Goal: Contribute content: Contribute content

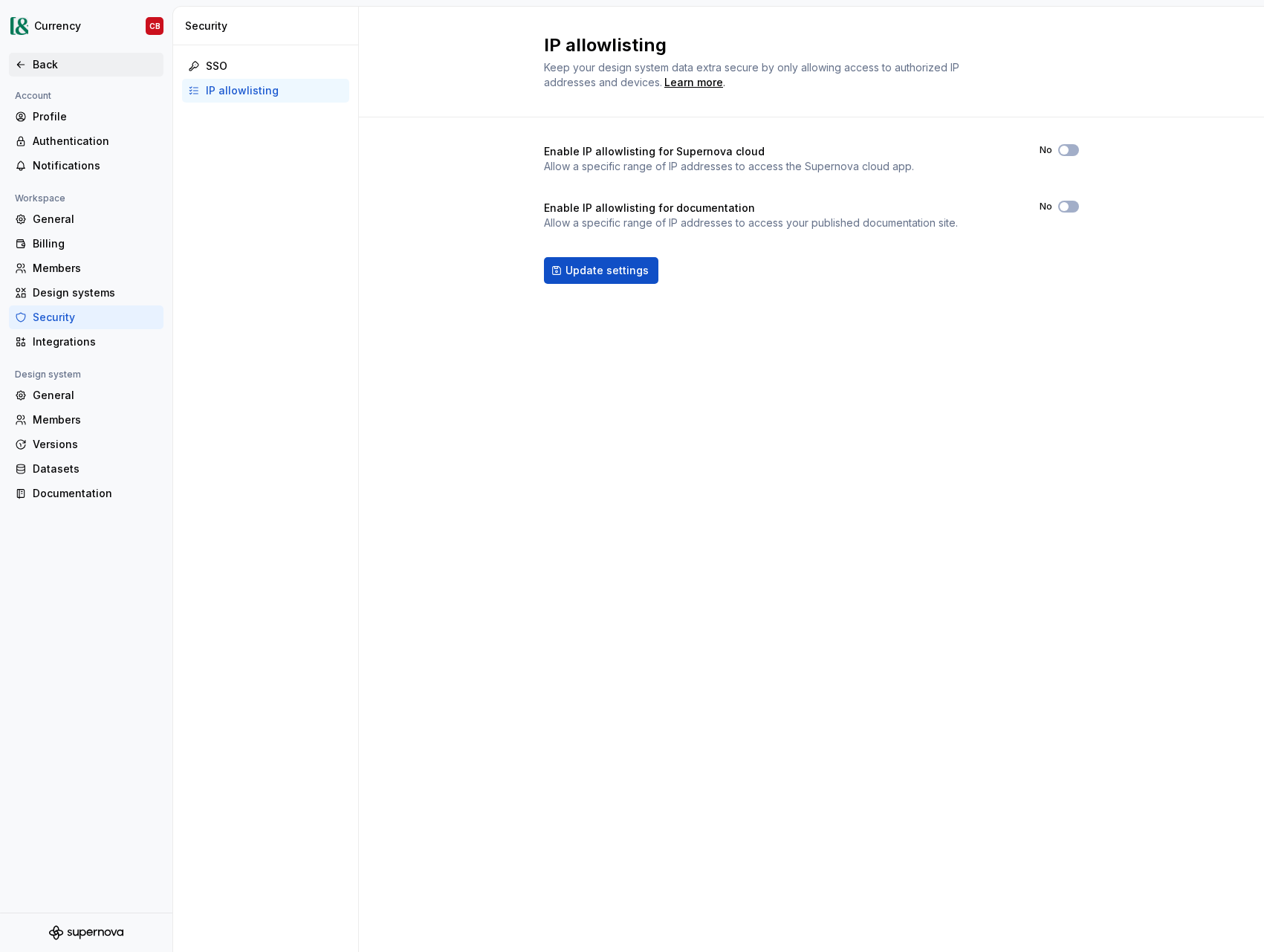
click at [48, 66] on div "Back" at bounding box center [95, 65] width 125 height 15
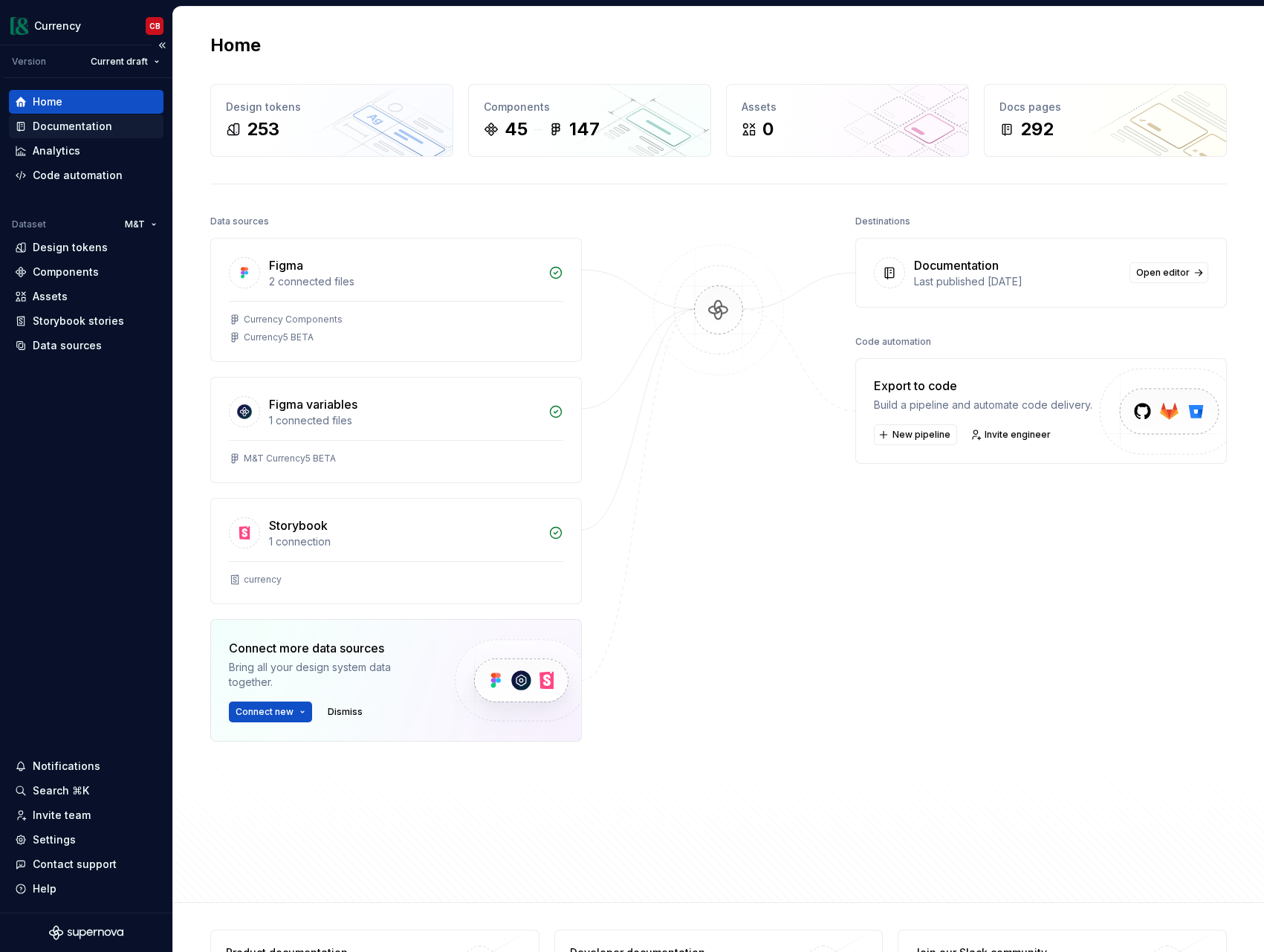
click at [86, 126] on div "Documentation" at bounding box center [72, 127] width 79 height 15
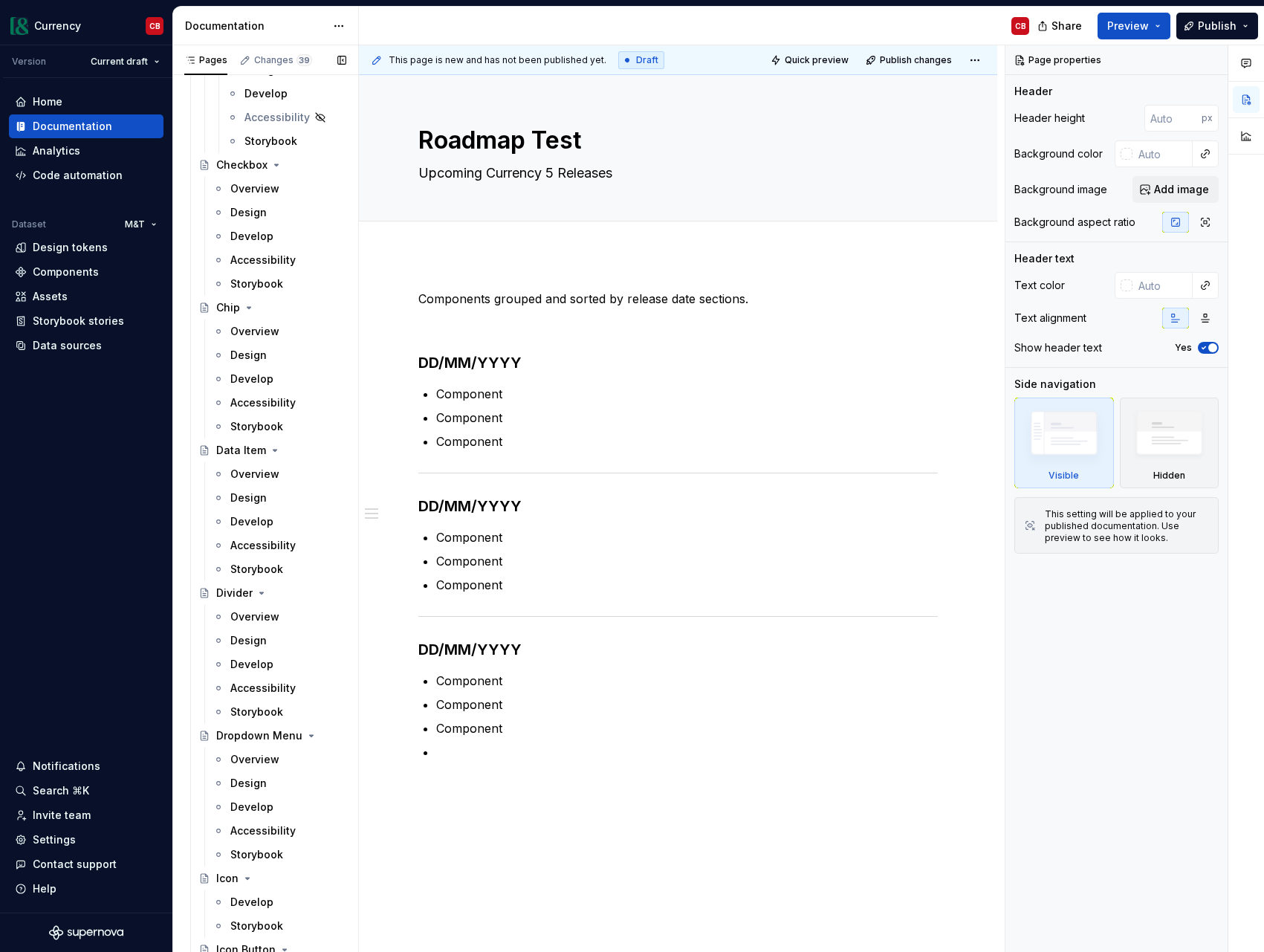
scroll to position [7738, 0]
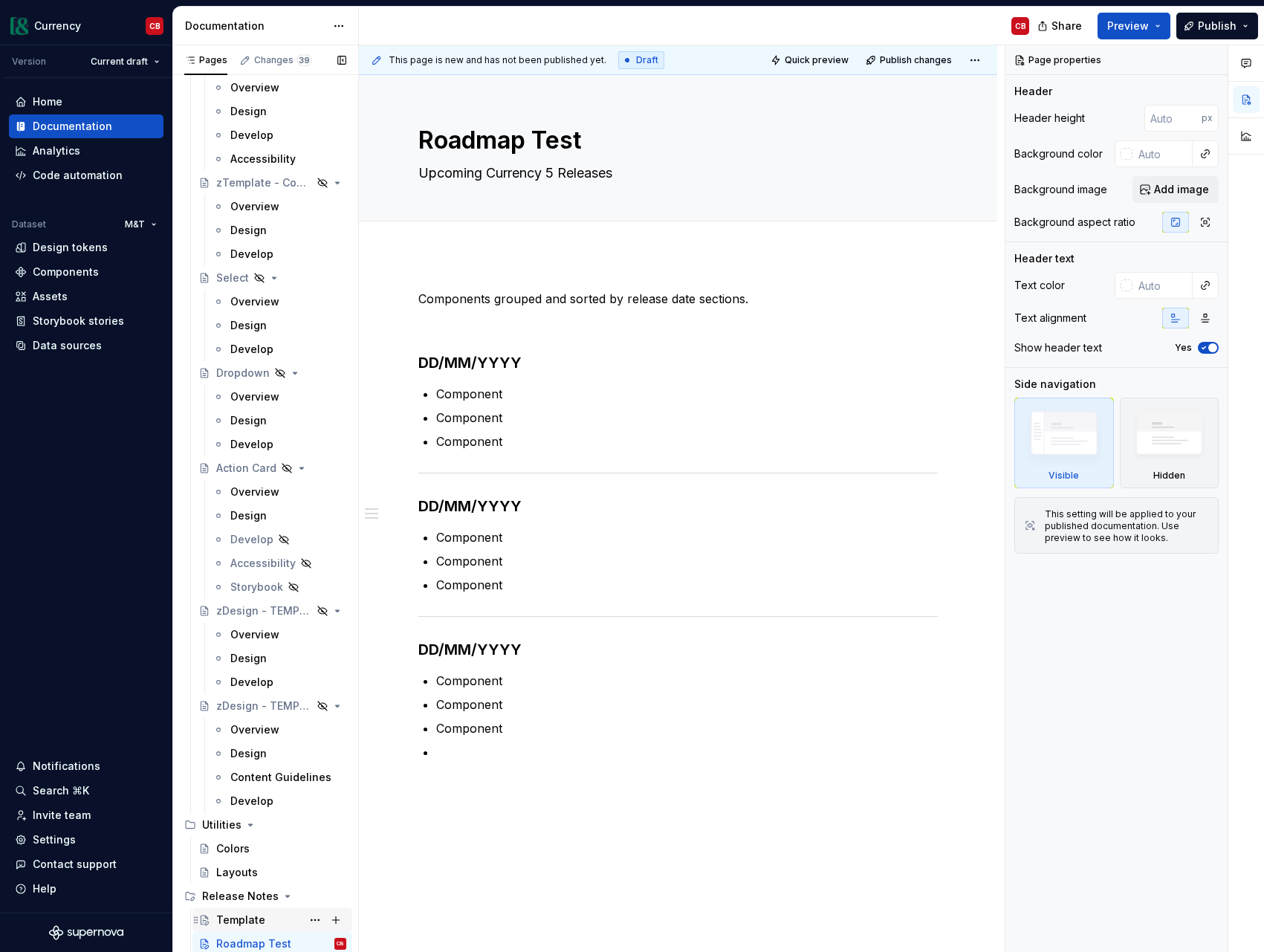
click at [264, 921] on div "Template" at bounding box center [282, 920] width 130 height 21
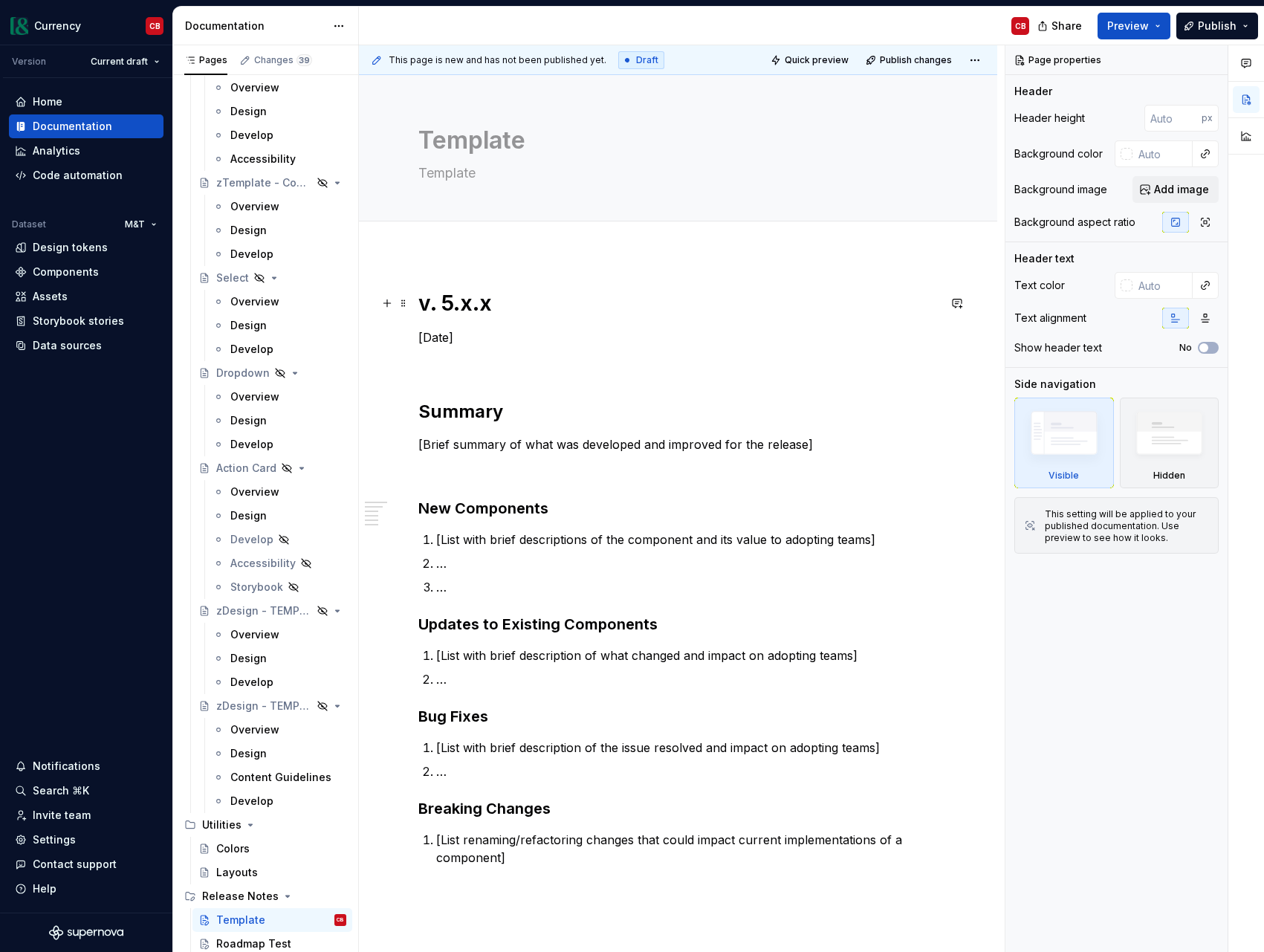
click at [465, 306] on h1 "v. 5.x.x" at bounding box center [678, 304] width 519 height 27
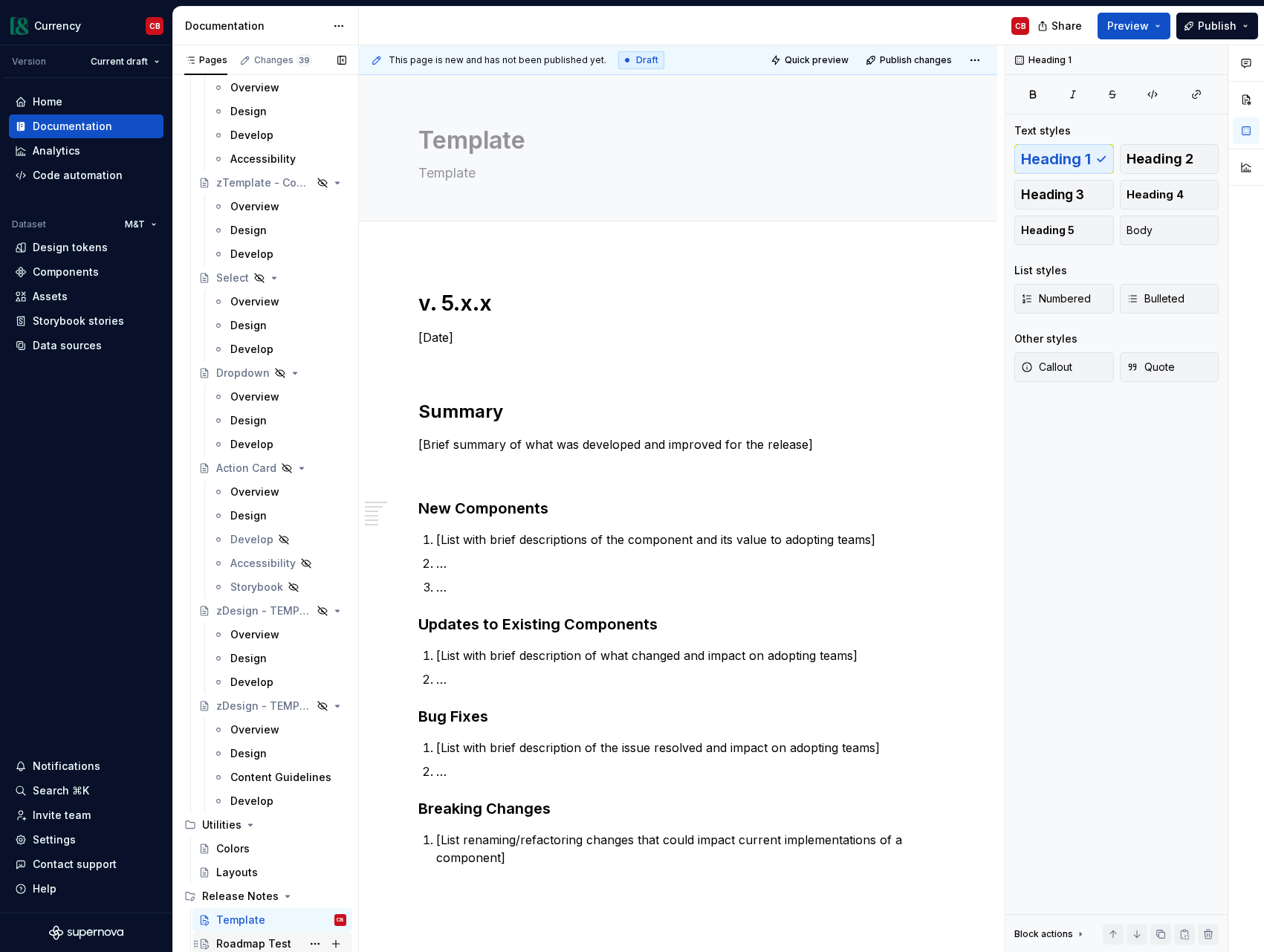
click at [281, 941] on div "Roadmap Test" at bounding box center [254, 944] width 75 height 15
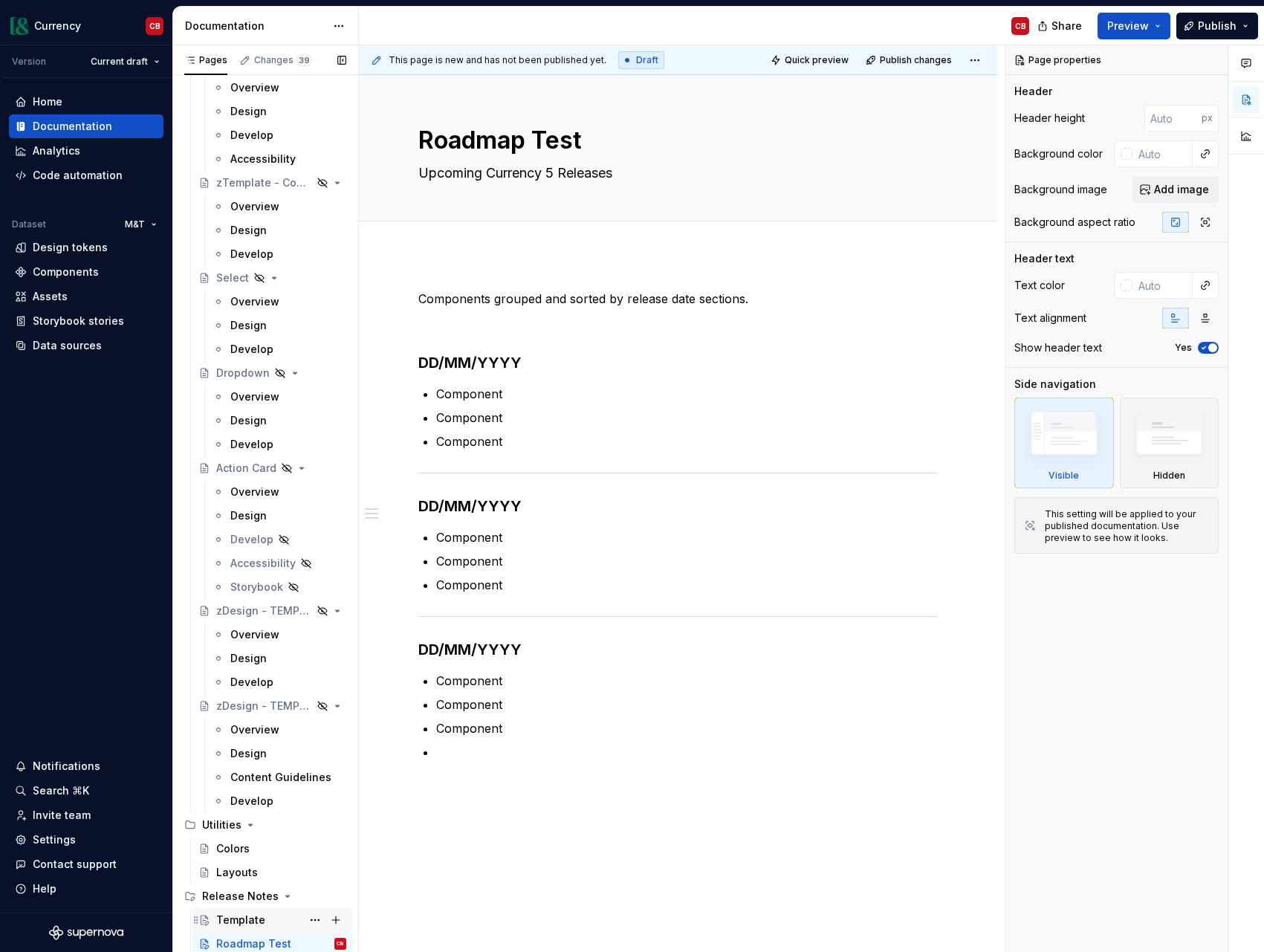
click at [269, 923] on div "Template" at bounding box center [282, 920] width 130 height 21
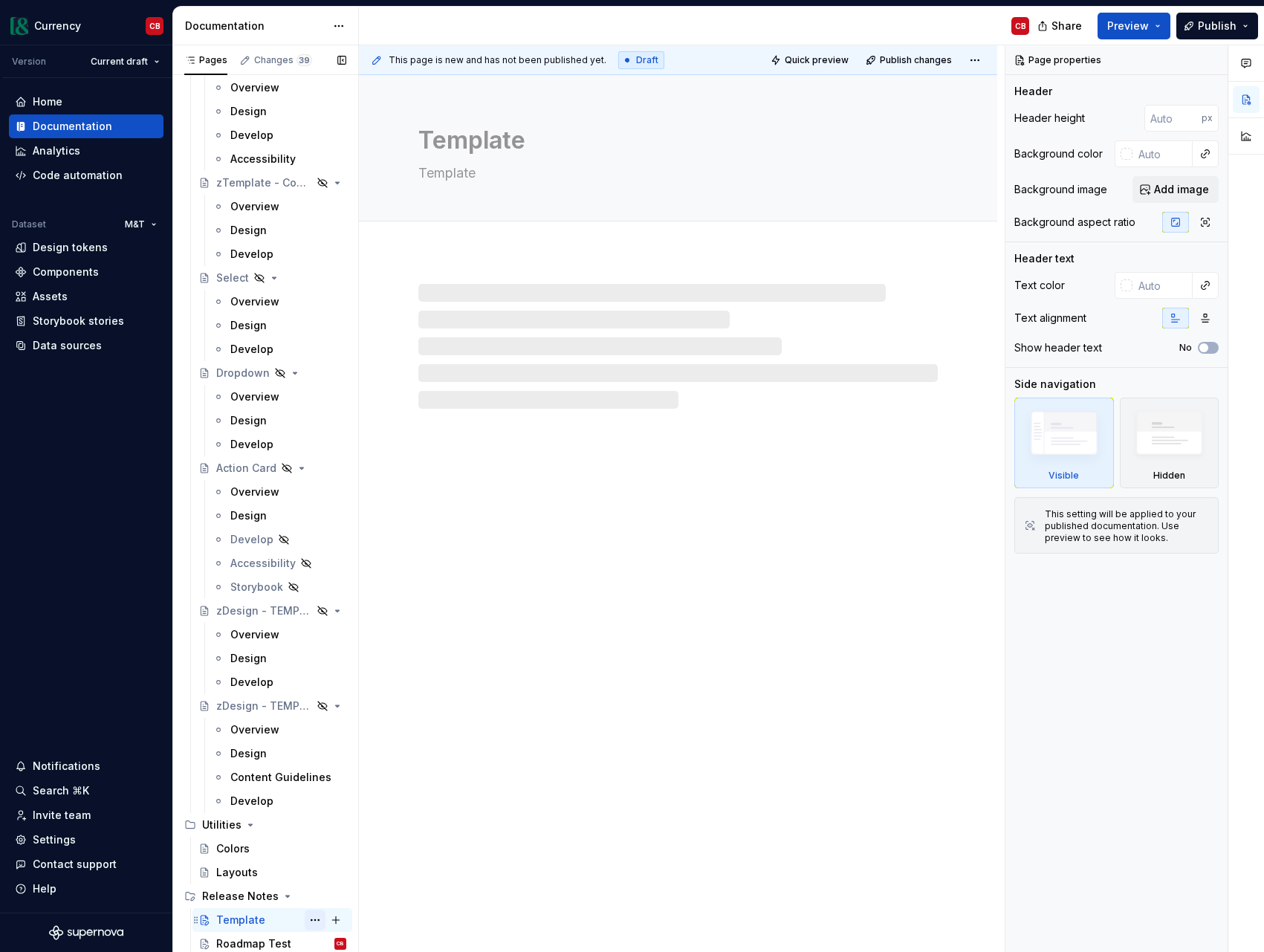
click at [313, 923] on button "Page tree" at bounding box center [315, 920] width 21 height 21
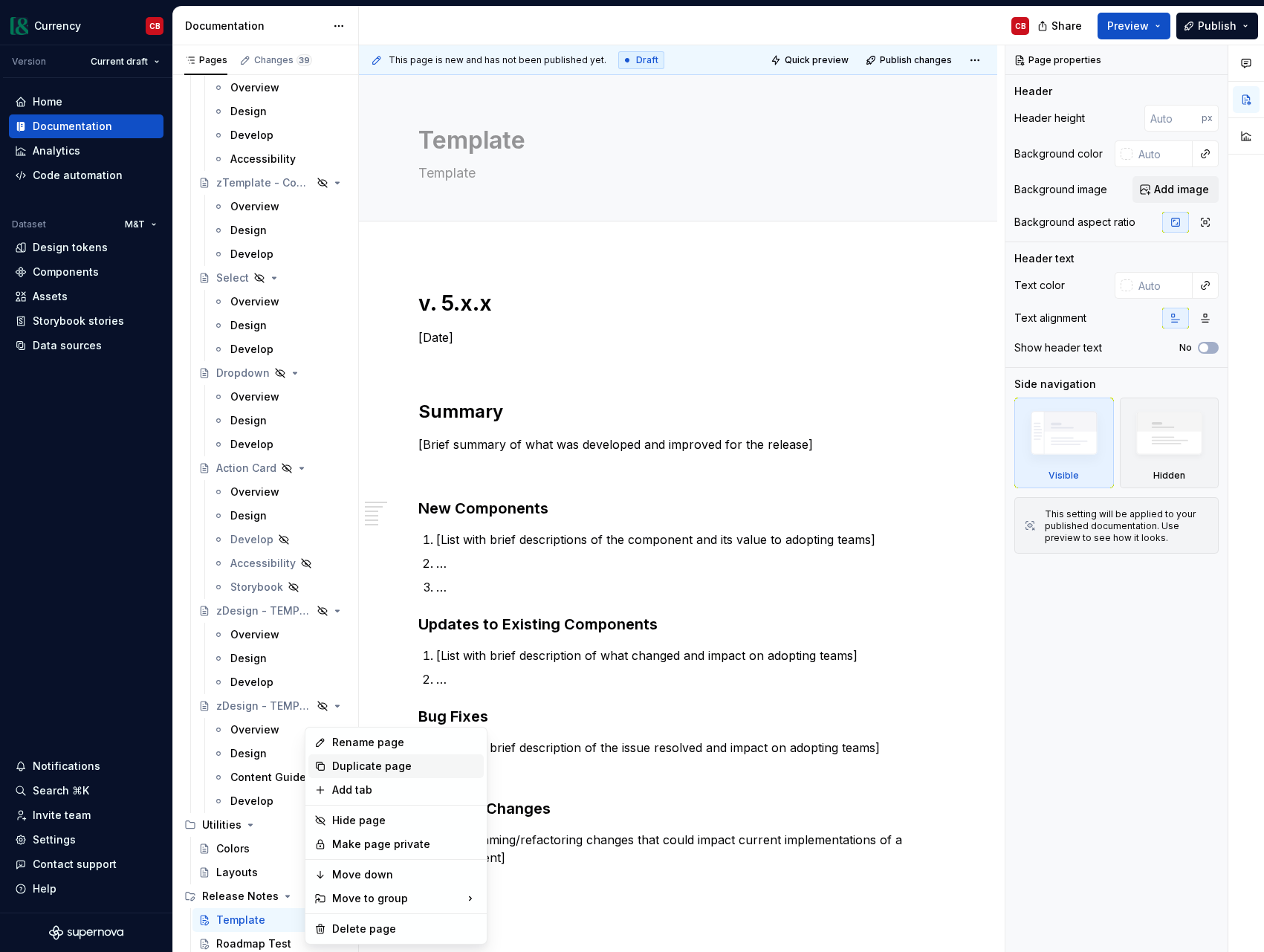
click at [374, 769] on div "Duplicate page" at bounding box center [405, 767] width 146 height 15
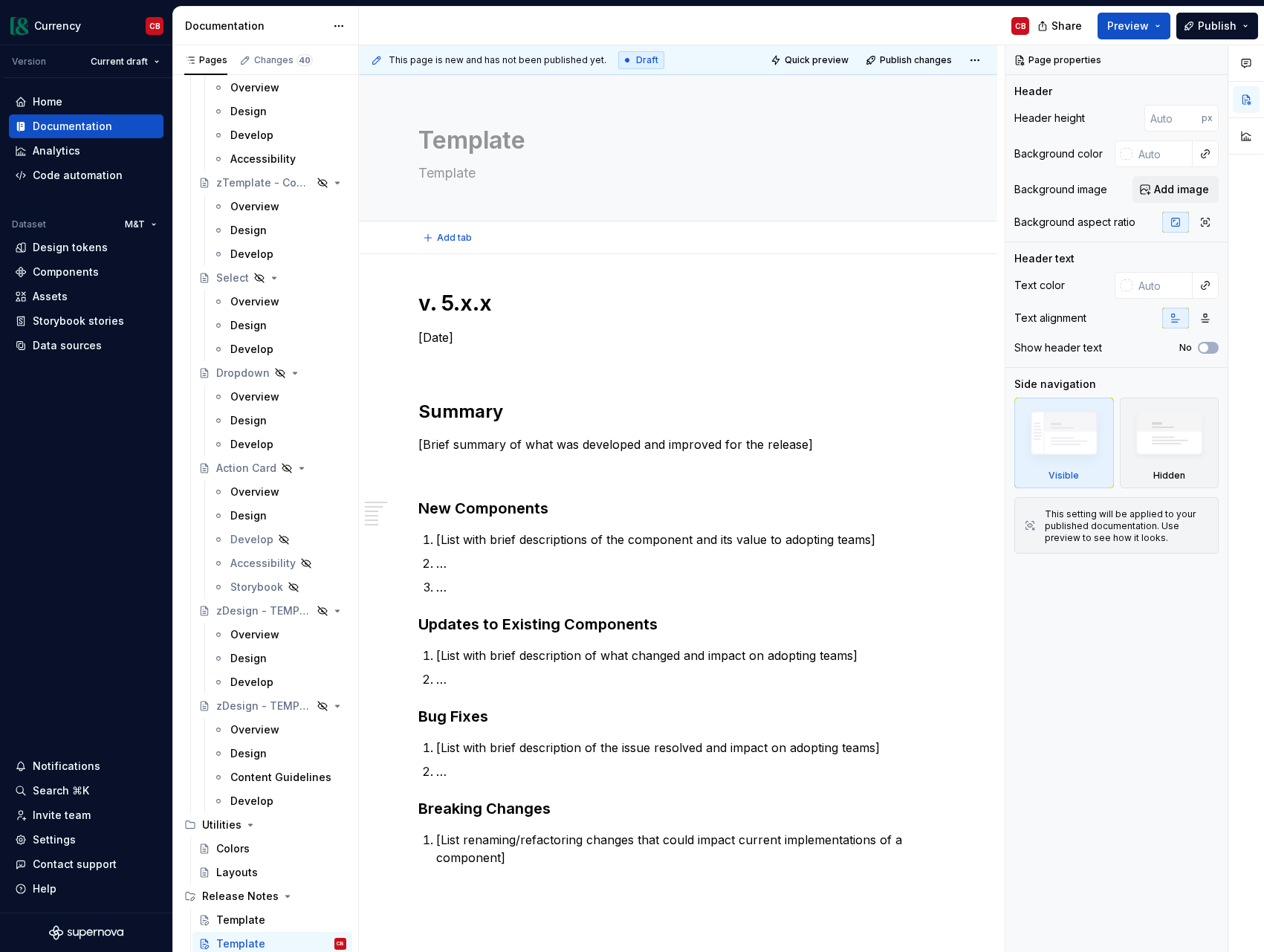
type textarea "*"
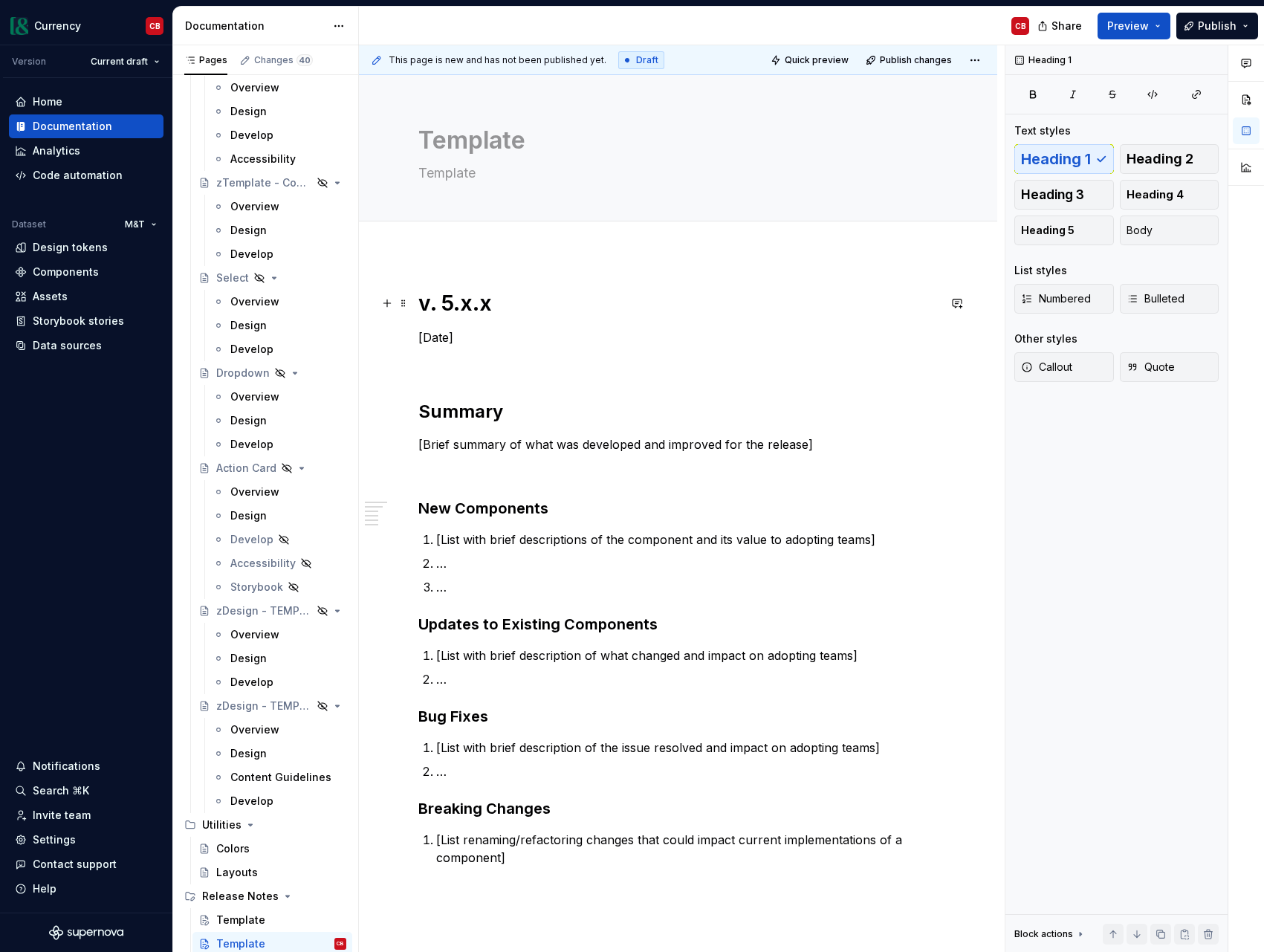
click at [500, 304] on h1 "v. 5.x.x" at bounding box center [678, 304] width 519 height 27
click at [441, 341] on p "[Date]" at bounding box center [678, 337] width 519 height 18
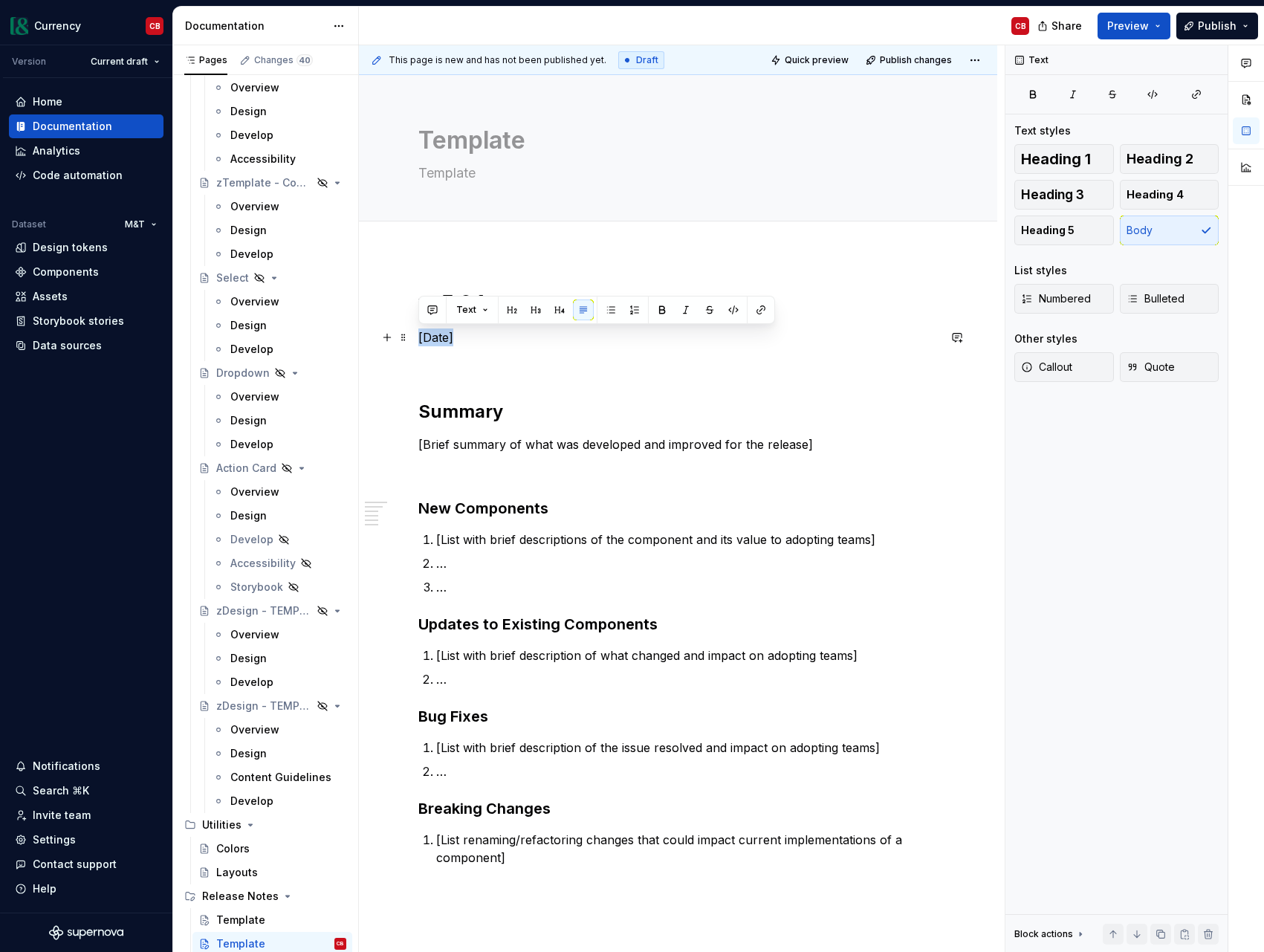
click at [441, 341] on p "[Date]" at bounding box center [678, 337] width 519 height 18
click at [457, 443] on p "[Brief summary of what was developed and improved for the release]" at bounding box center [678, 444] width 519 height 18
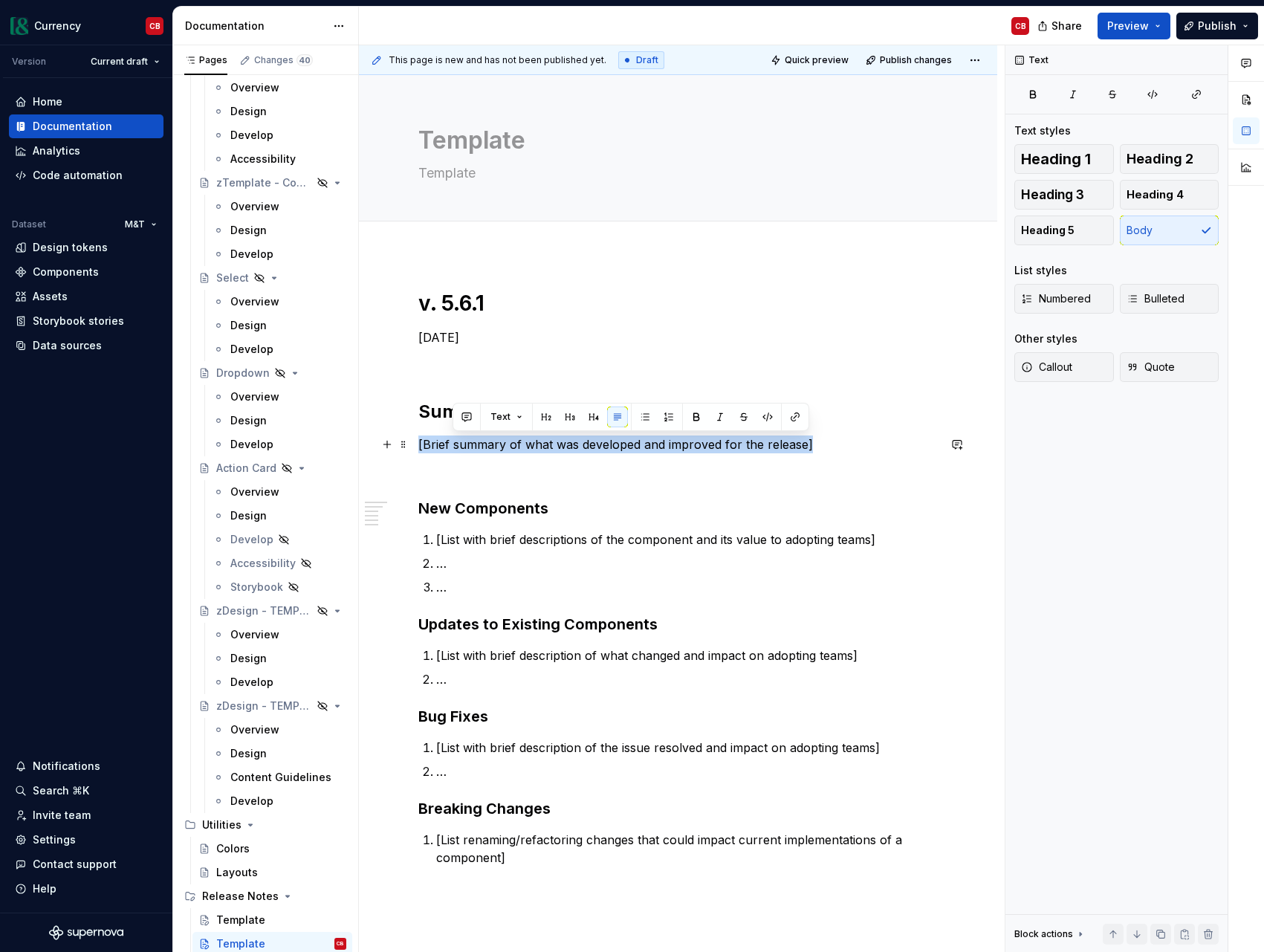
click at [457, 443] on p "[Brief summary of what was developed and improved for the release]" at bounding box center [678, 444] width 519 height 18
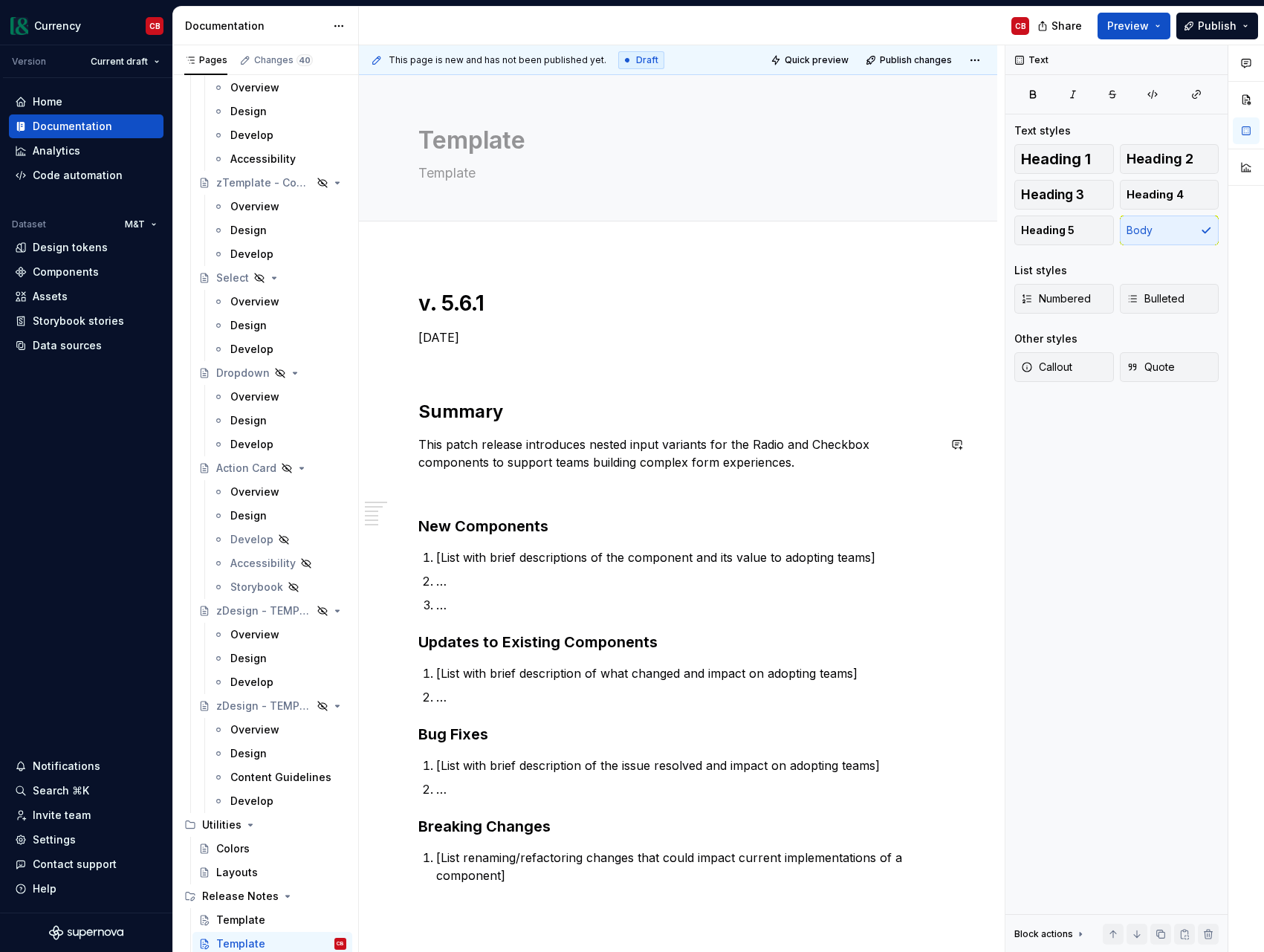
click at [457, 443] on p "This patch release introduces nested input variants for the Radio and Checkbox …" at bounding box center [678, 453] width 519 height 35
click at [495, 535] on h3 "New Components" at bounding box center [678, 526] width 519 height 21
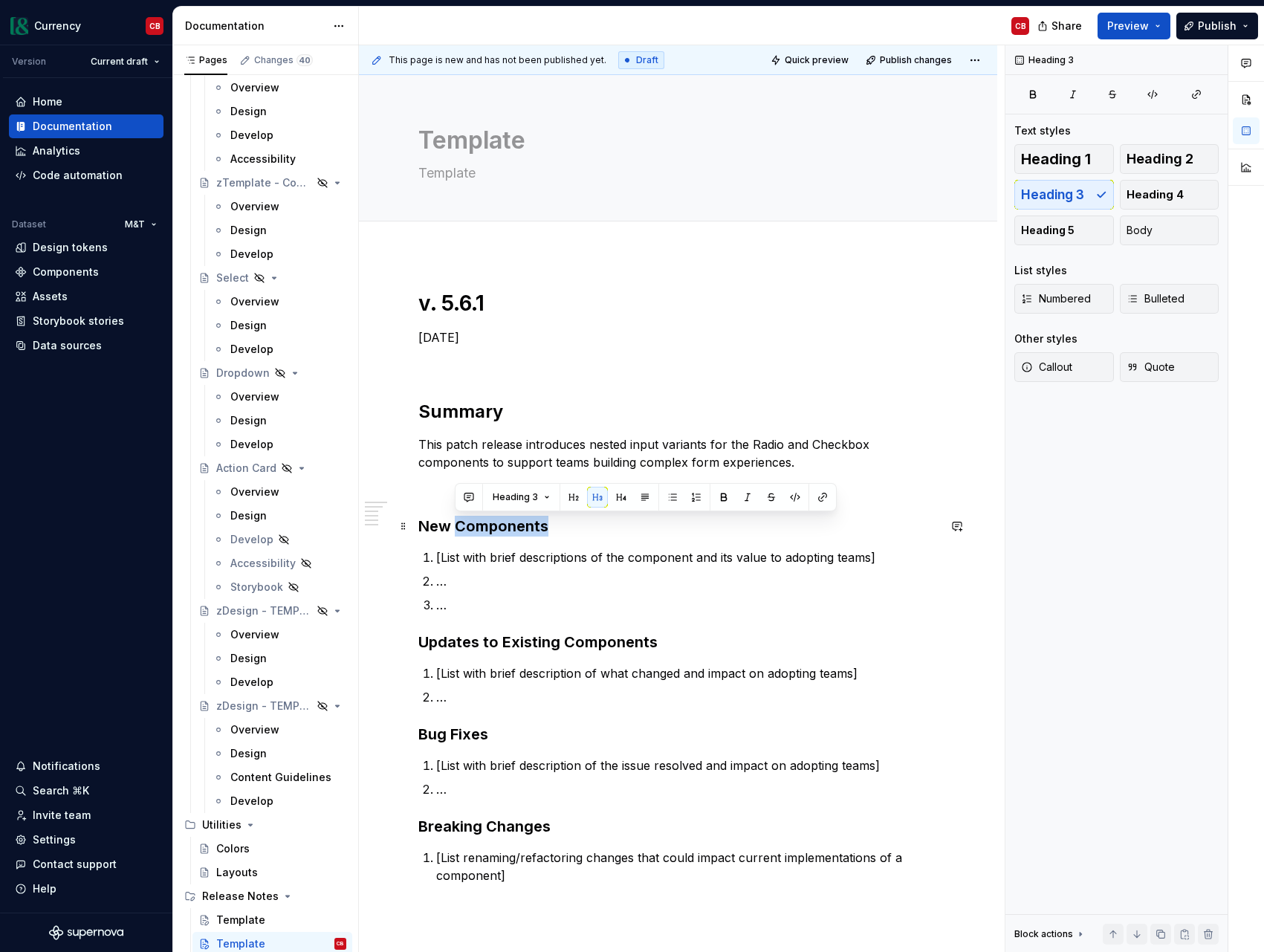
click at [495, 535] on h3 "New Components" at bounding box center [678, 526] width 519 height 21
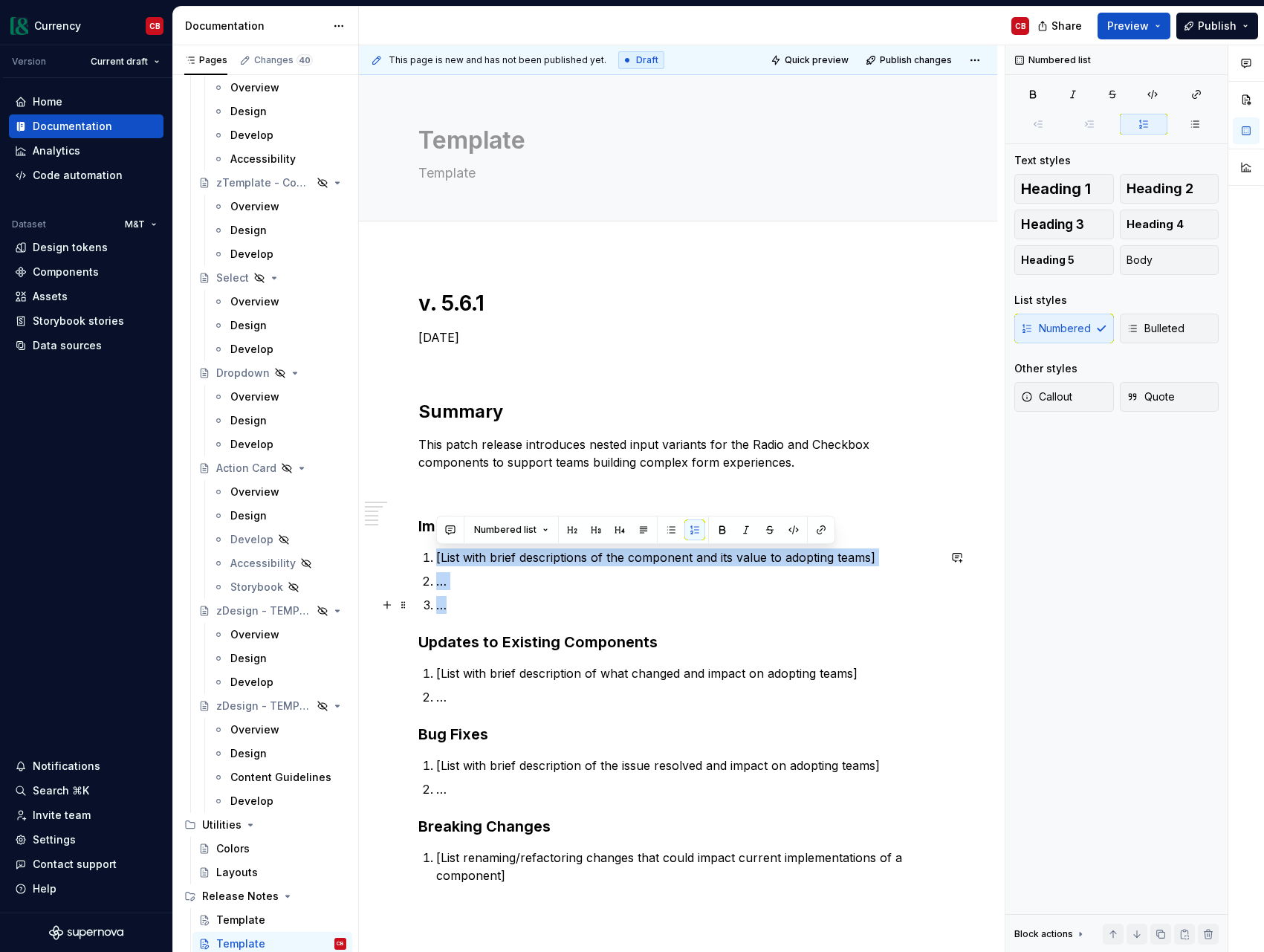
drag, startPoint x: 424, startPoint y: 558, endPoint x: 485, endPoint y: 606, distance: 77.6
click at [485, 606] on ol "[List with brief descriptions of the component and its value to adopting teams]…" at bounding box center [686, 581] width 501 height 66
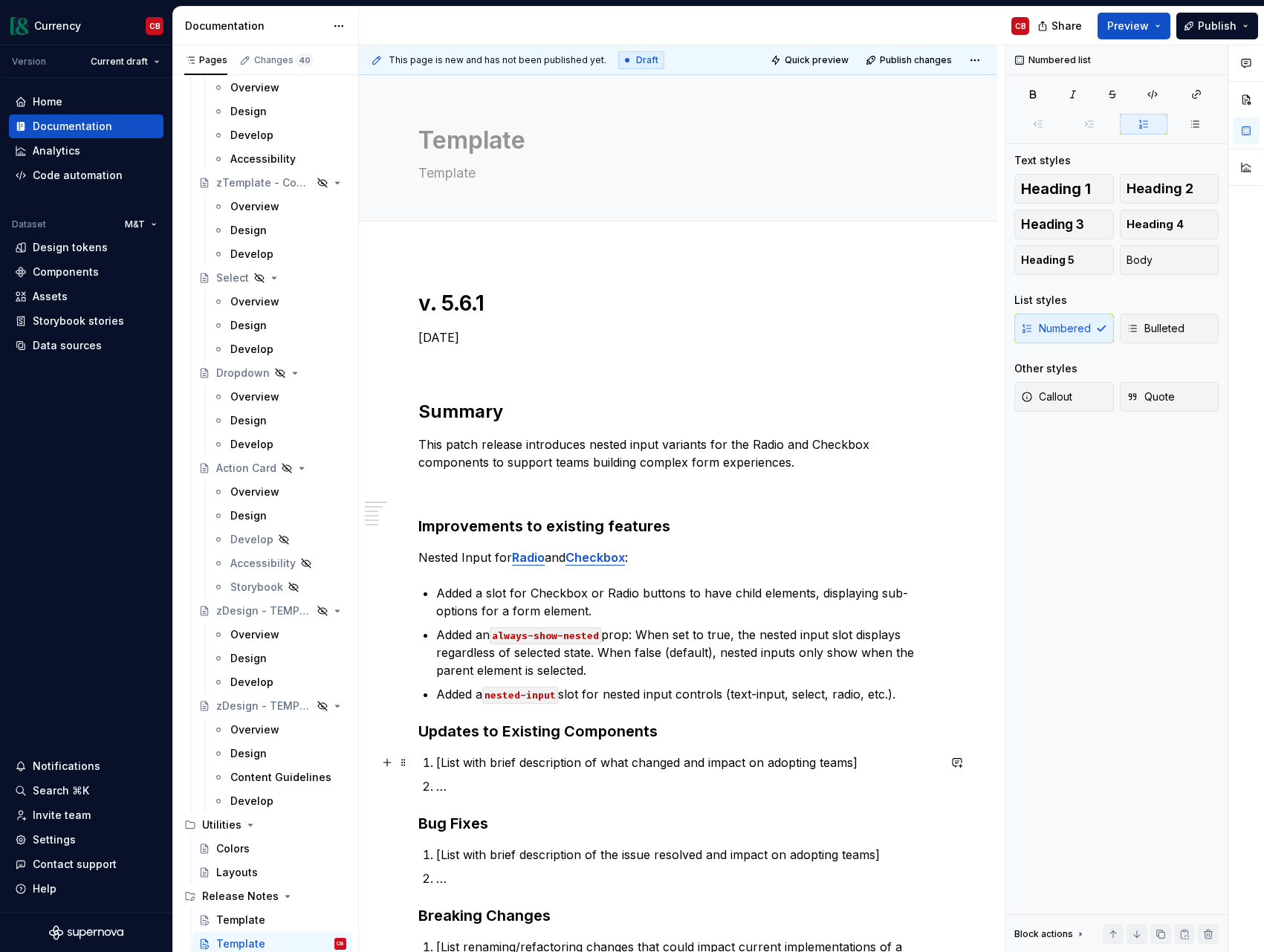
click at [467, 765] on p "[List with brief description of what changed and impact on adopting teams]" at bounding box center [686, 762] width 501 height 18
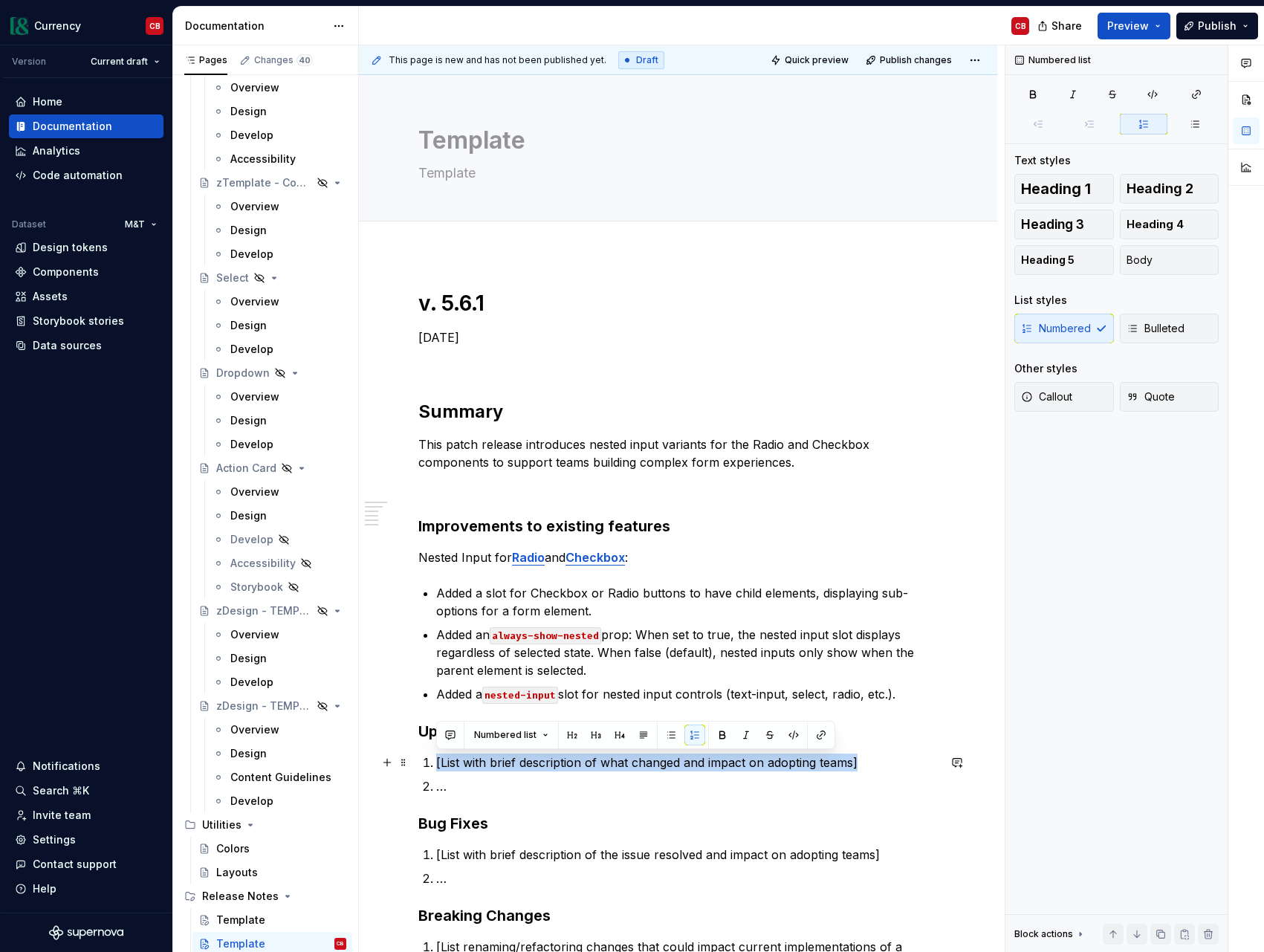
click at [467, 765] on p "[List with brief description of what changed and impact on adopting teams]" at bounding box center [686, 762] width 501 height 18
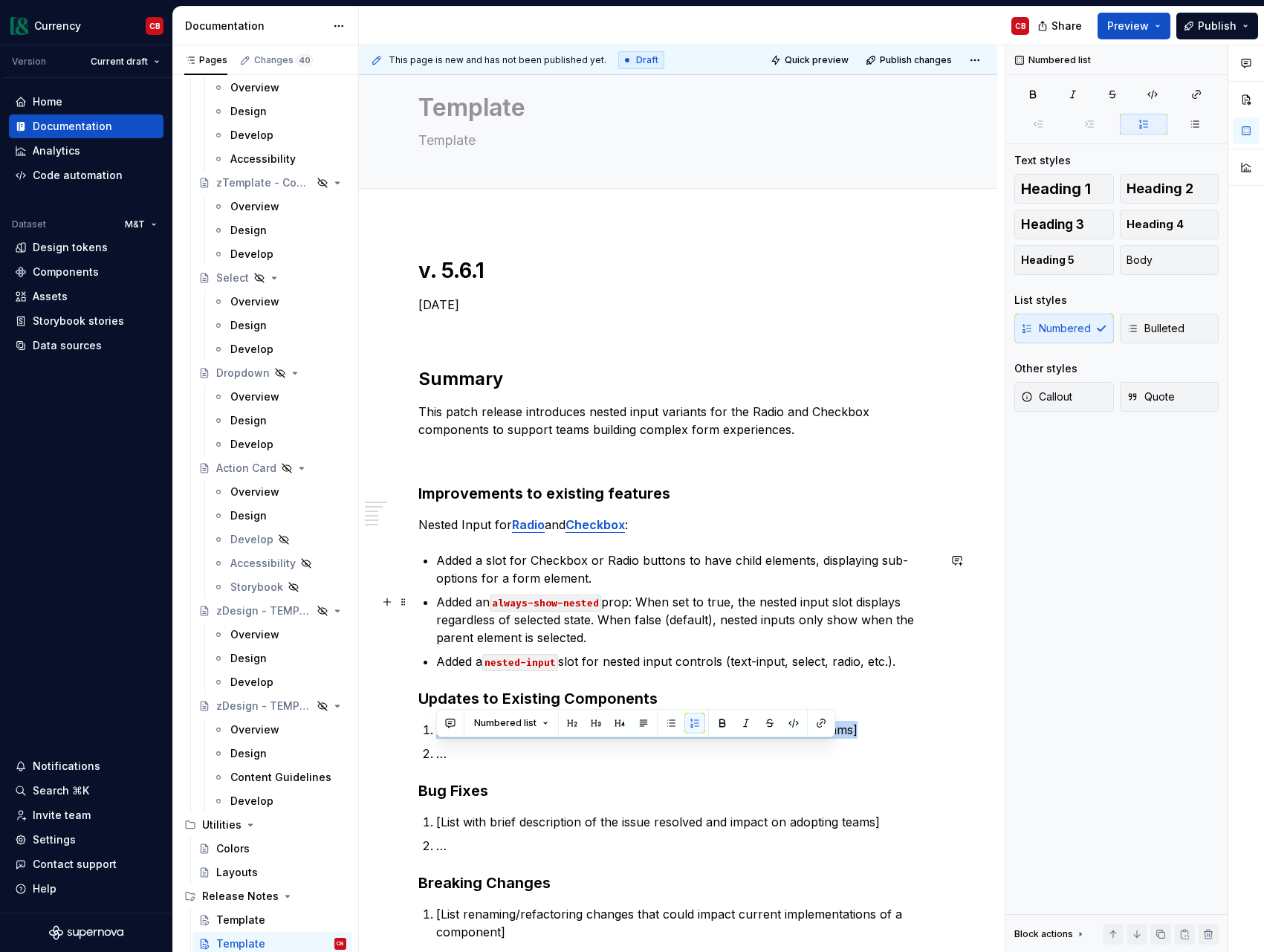
scroll to position [35, 0]
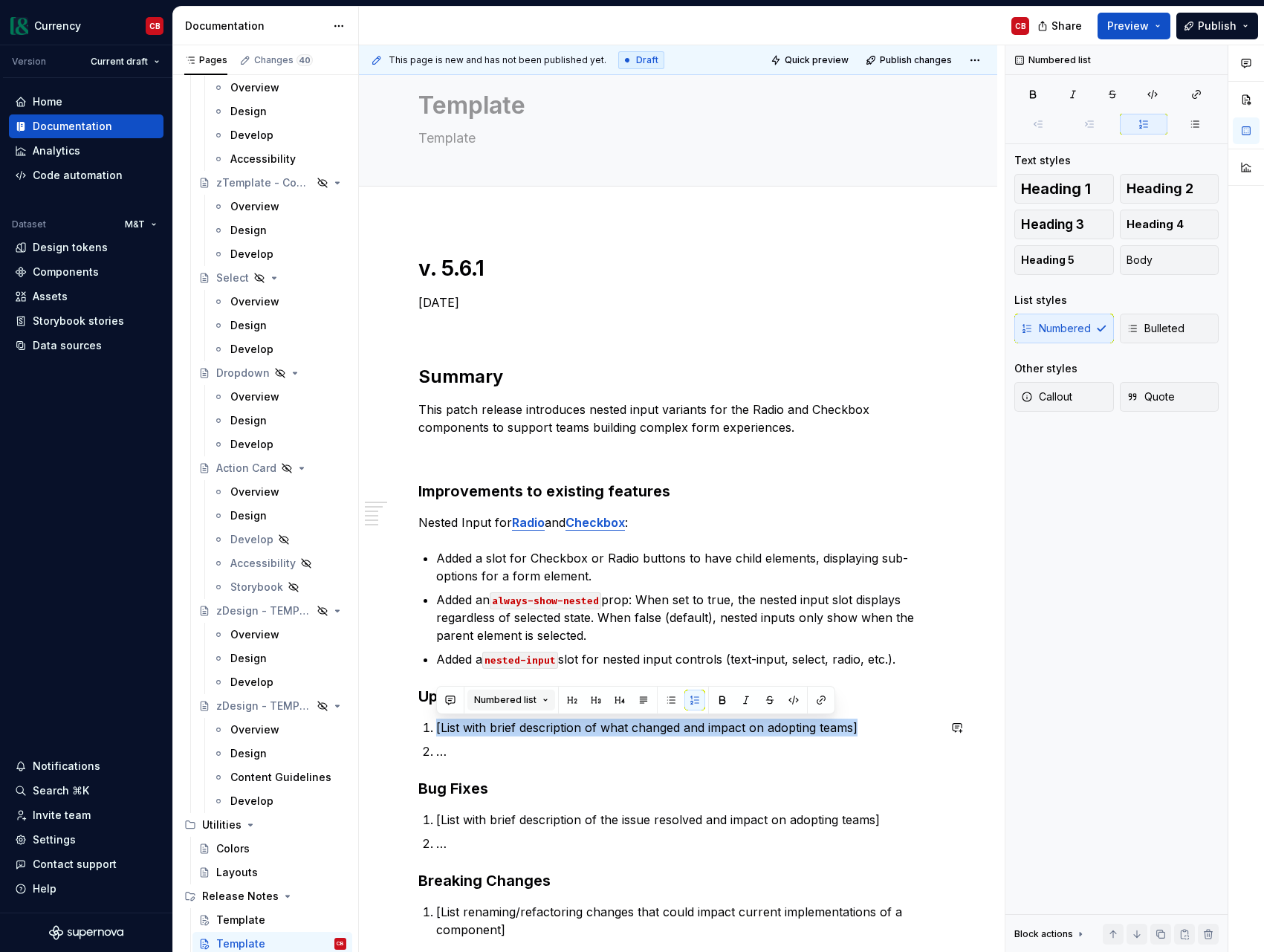
click at [512, 689] on button "Numbered list" at bounding box center [512, 700] width 88 height 21
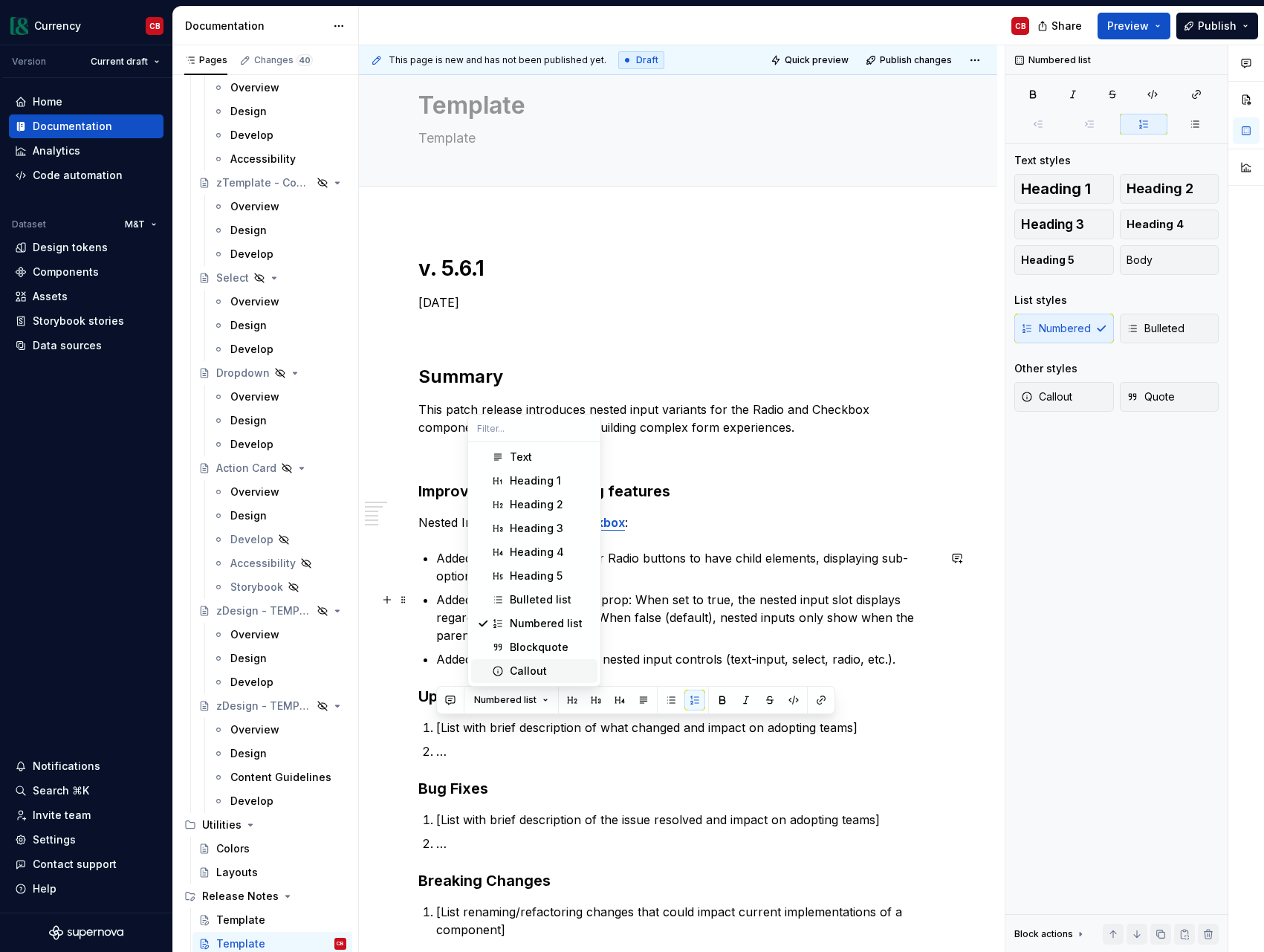
click at [704, 617] on p "Added an always-show-nested prop: When set to true, the nested input slot displ…" at bounding box center [686, 618] width 501 height 53
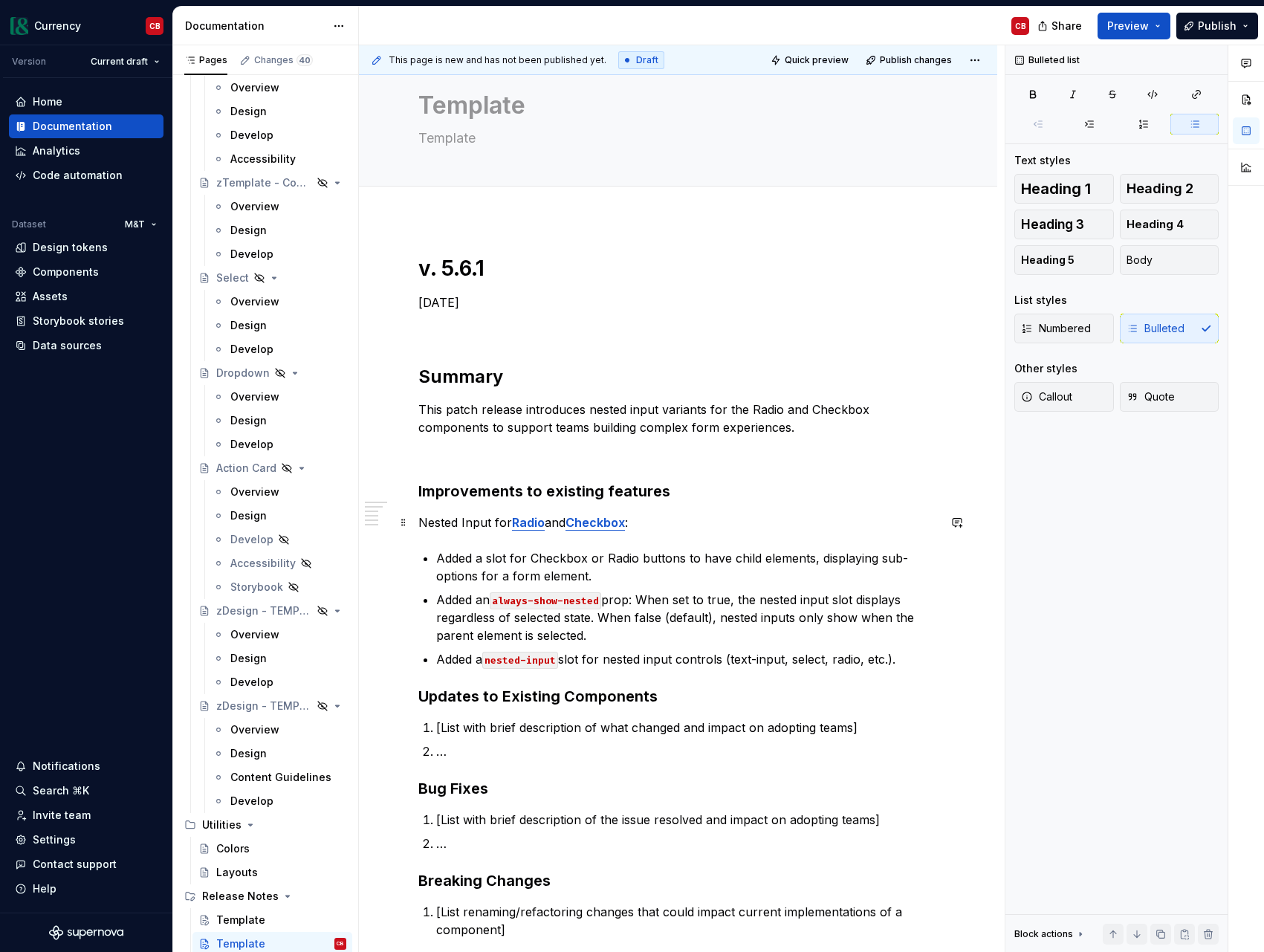
click at [421, 522] on p "Nested Input for Radio and Checkbox :" at bounding box center [678, 522] width 519 height 18
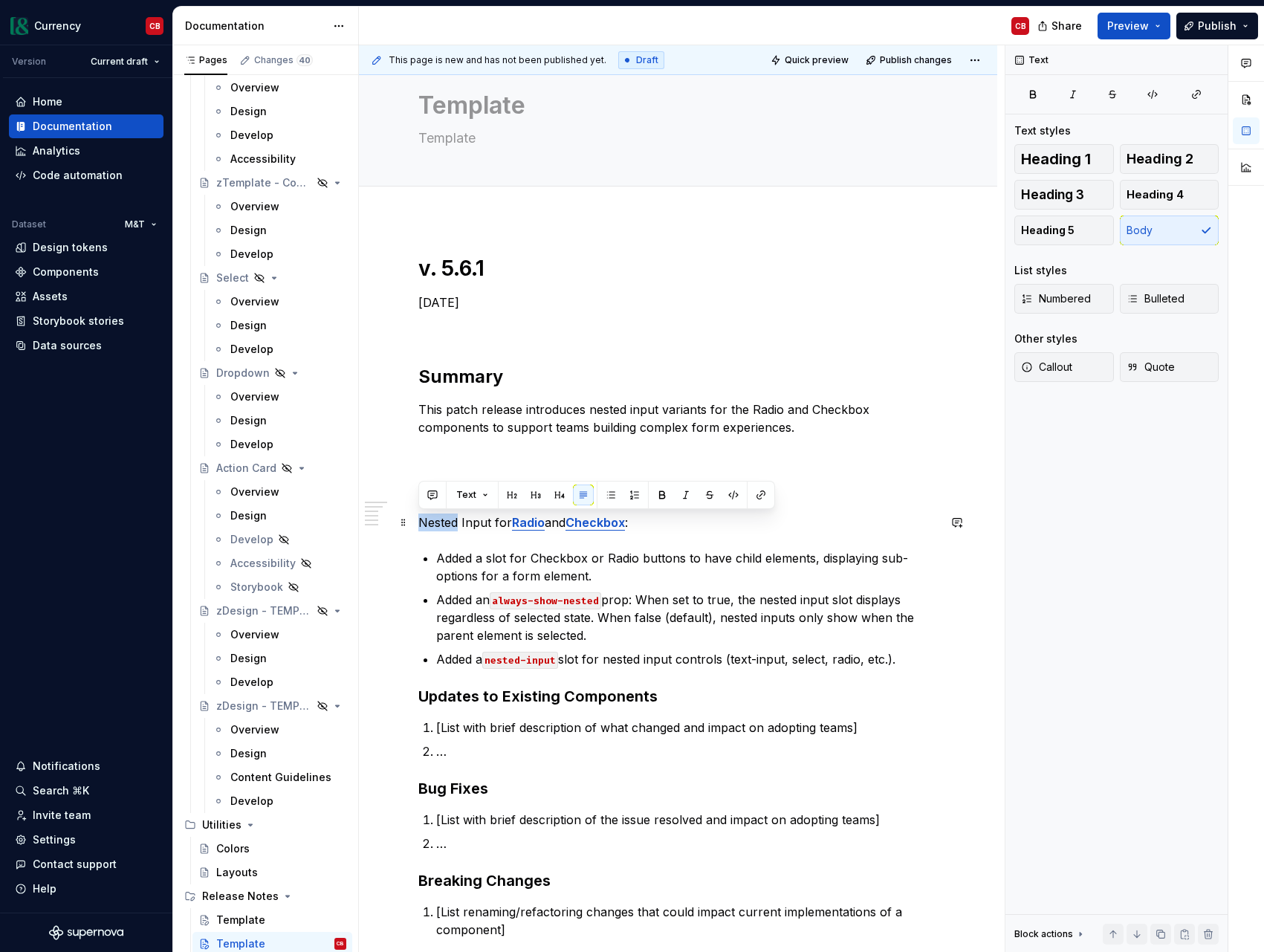
click at [421, 522] on p "Nested Input for Radio and Checkbox :" at bounding box center [678, 522] width 519 height 18
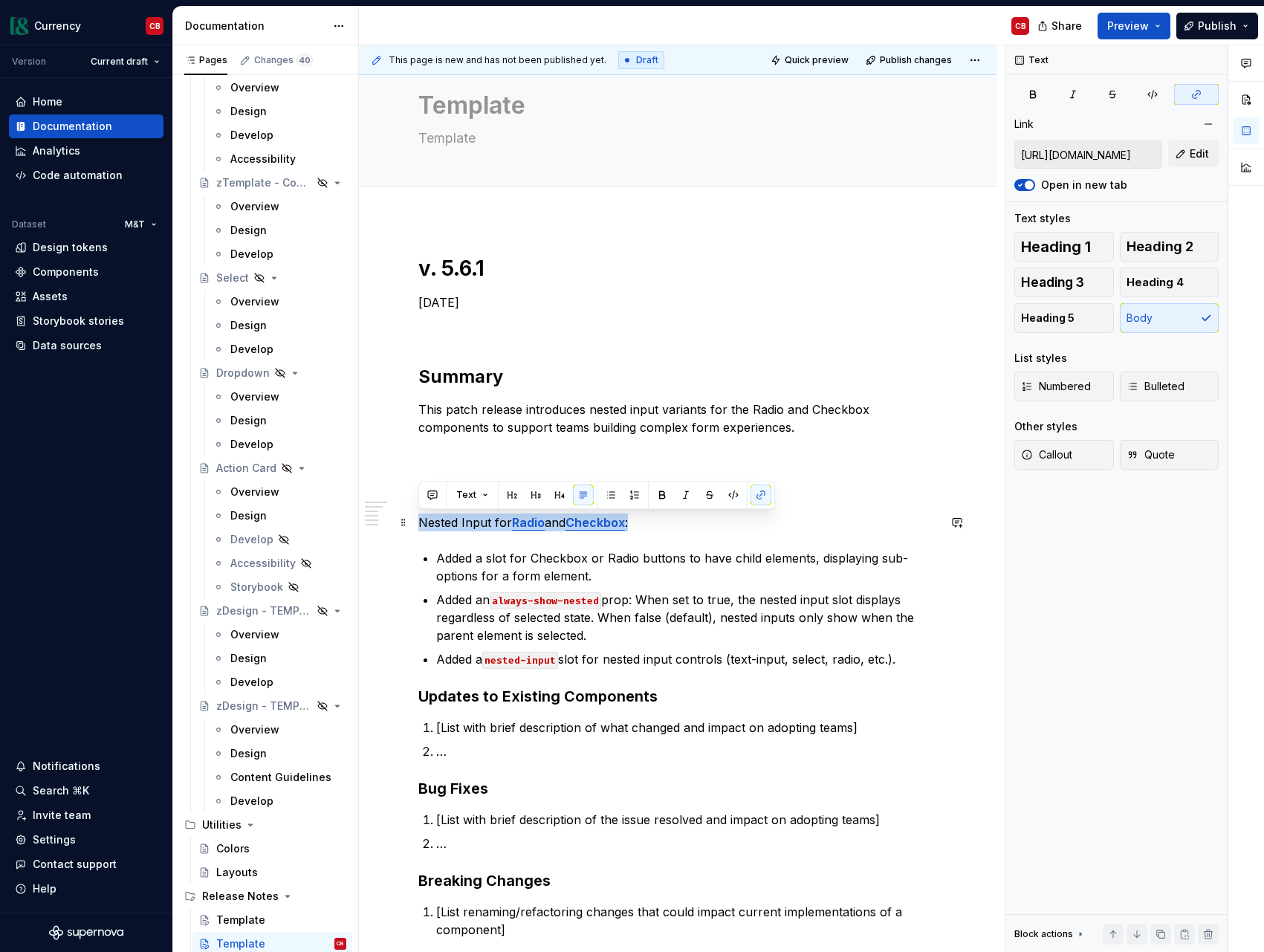
click at [421, 522] on p "Nested Input for Radio and Checkbox :" at bounding box center [678, 522] width 519 height 18
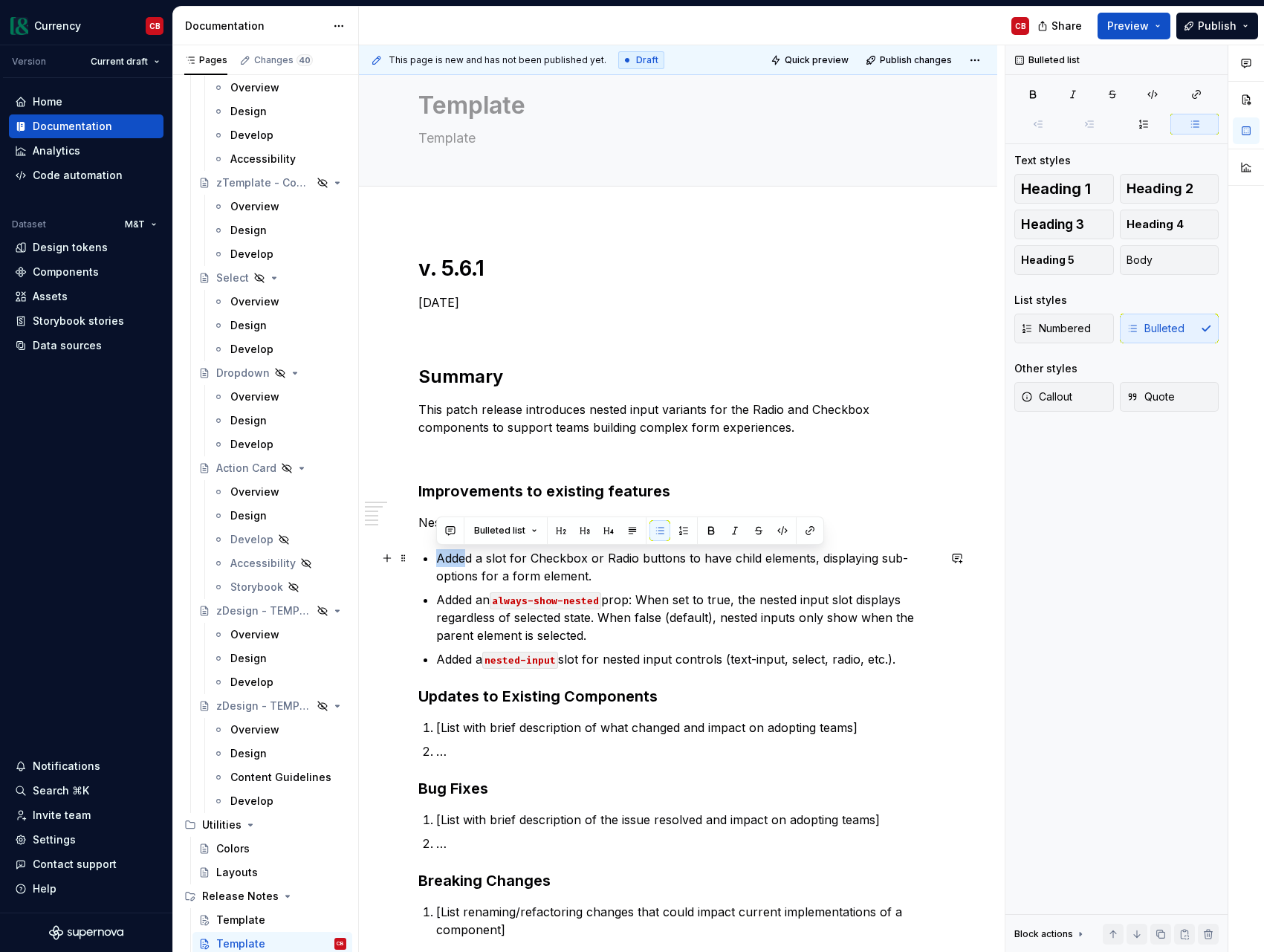
drag, startPoint x: 439, startPoint y: 559, endPoint x: 468, endPoint y: 564, distance: 29.4
click at [468, 564] on p "Added a slot for Checkbox or Radio buttons to have child elements, displaying s…" at bounding box center [686, 566] width 501 height 35
click at [687, 678] on div "v. 5.6.1 [DATE] Summary This patch release introduces nested input variants for…" at bounding box center [678, 642] width 519 height 773
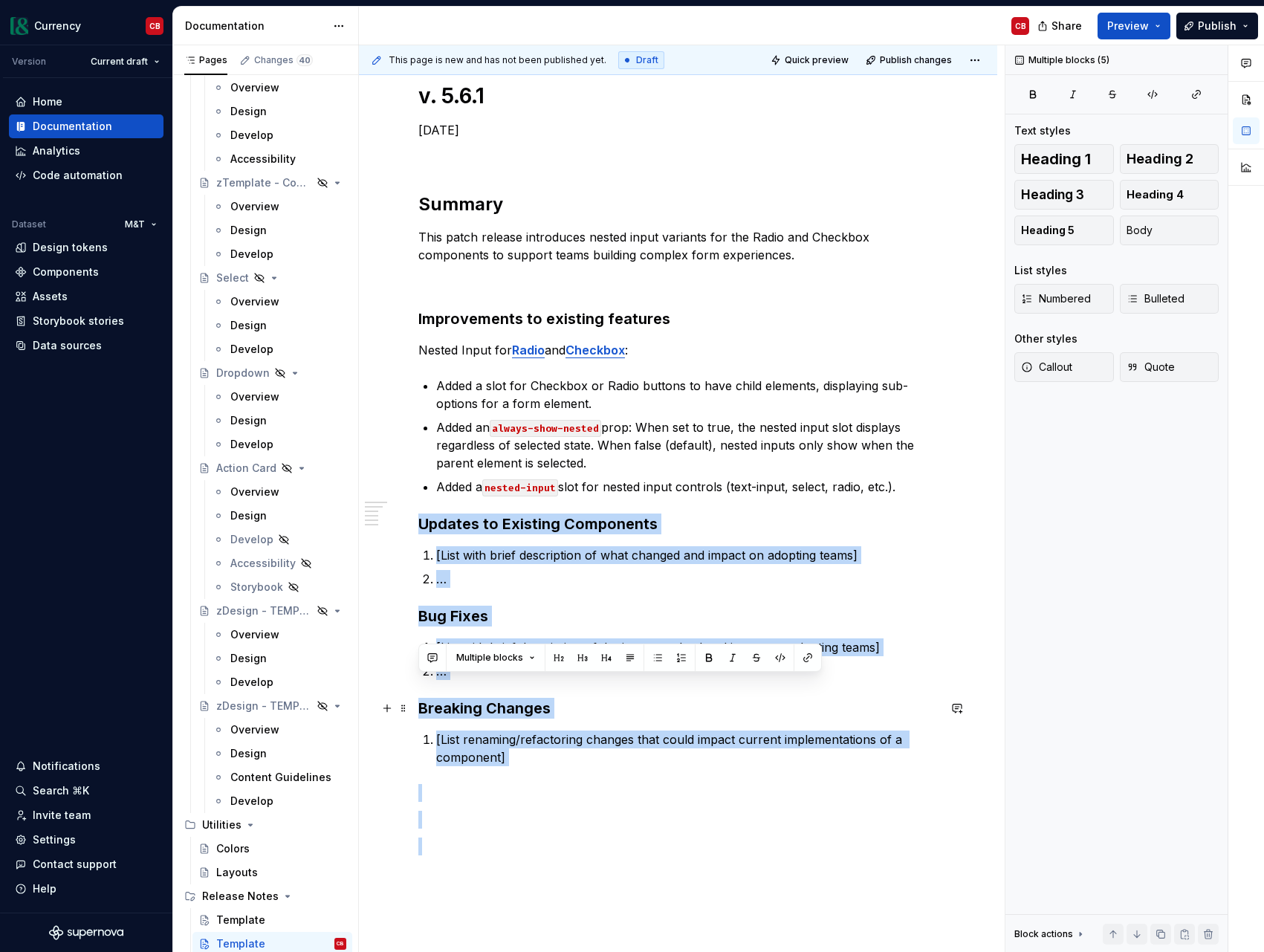
scroll to position [413, 0]
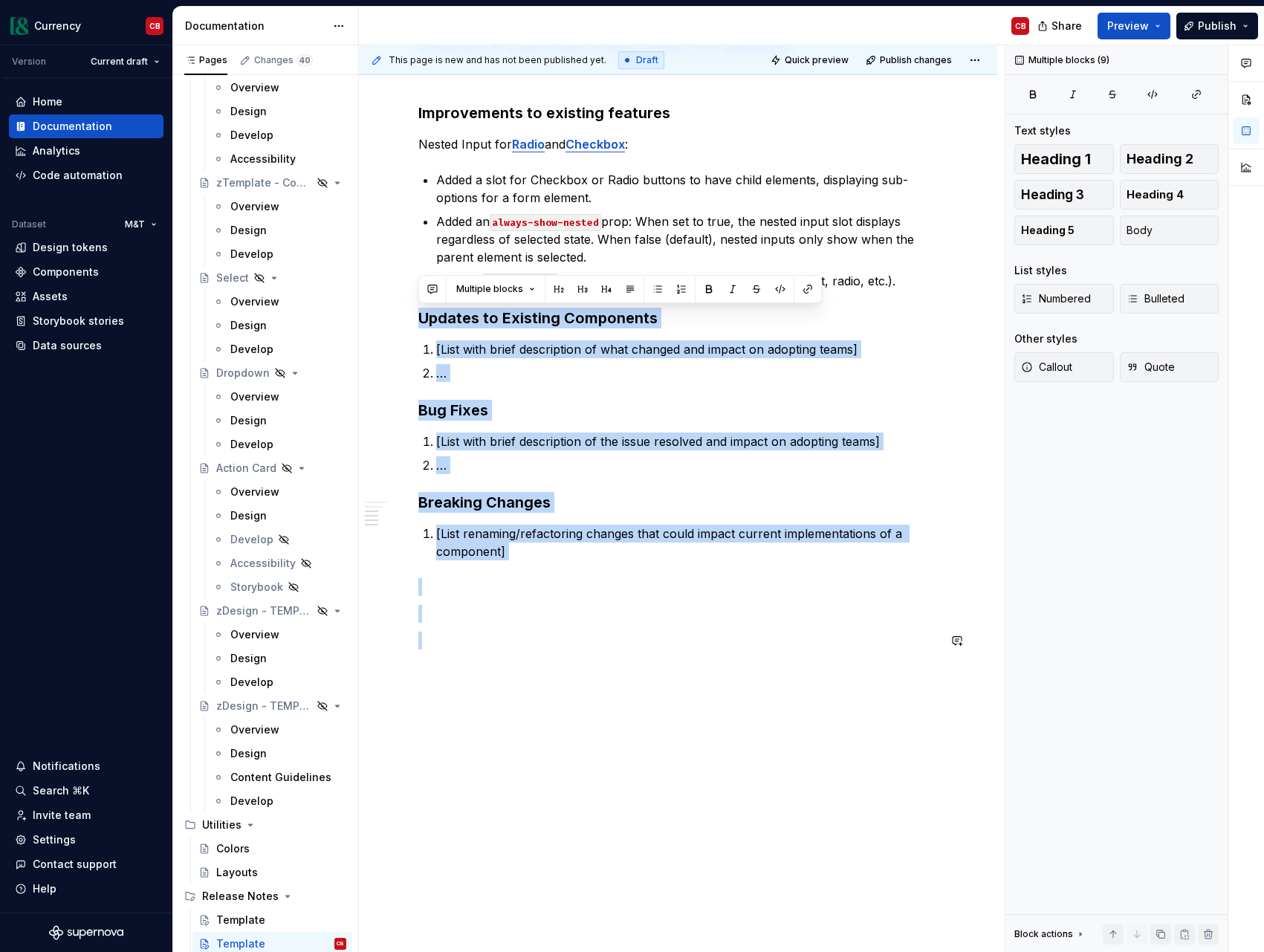
drag, startPoint x: 421, startPoint y: 697, endPoint x: 621, endPoint y: 919, distance: 298.8
click at [621, 919] on div "v. 5.6.1 [DATE] Summary This patch release introduces nested input variants for…" at bounding box center [678, 396] width 639 height 1112
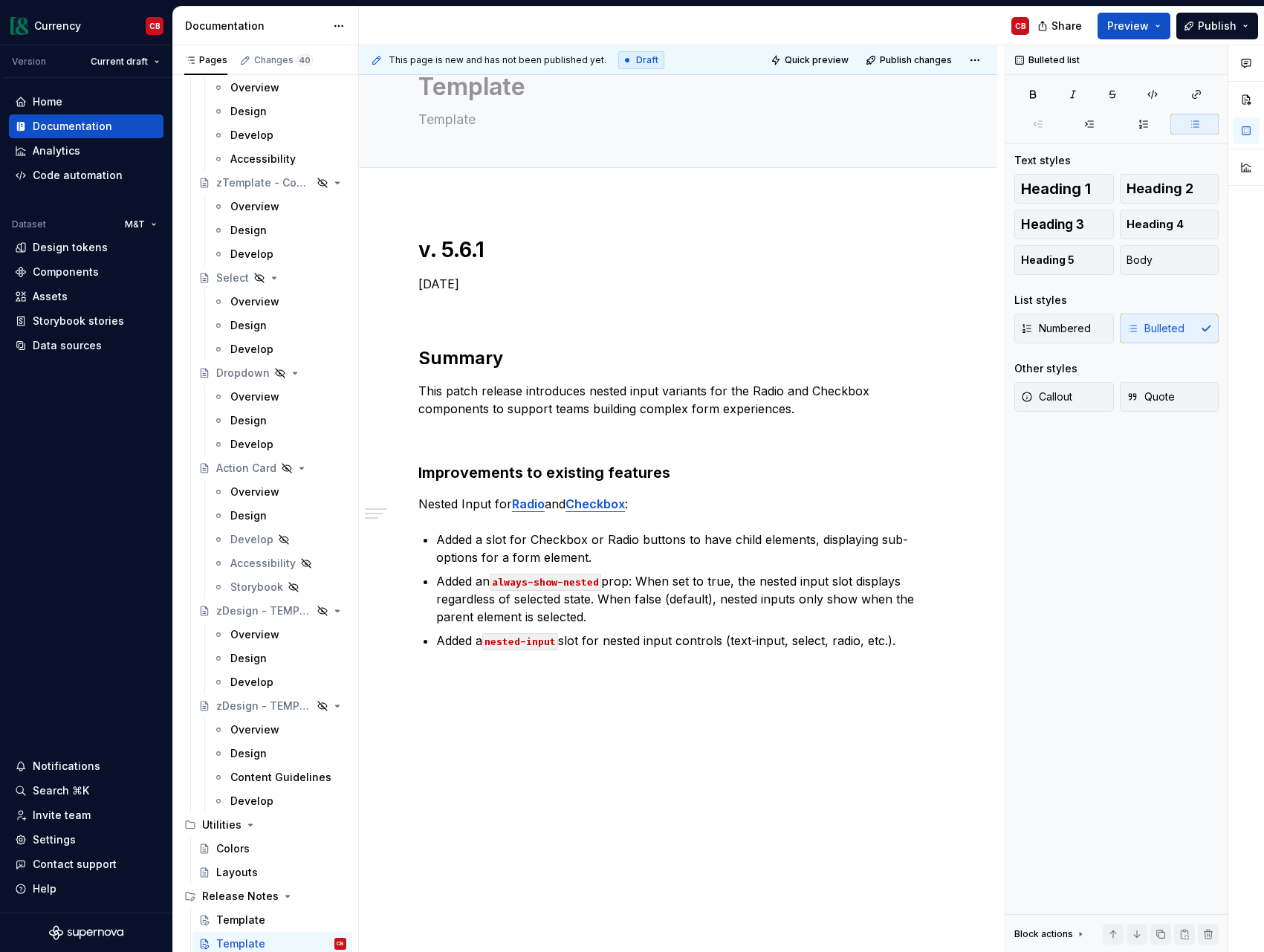
scroll to position [53, 0]
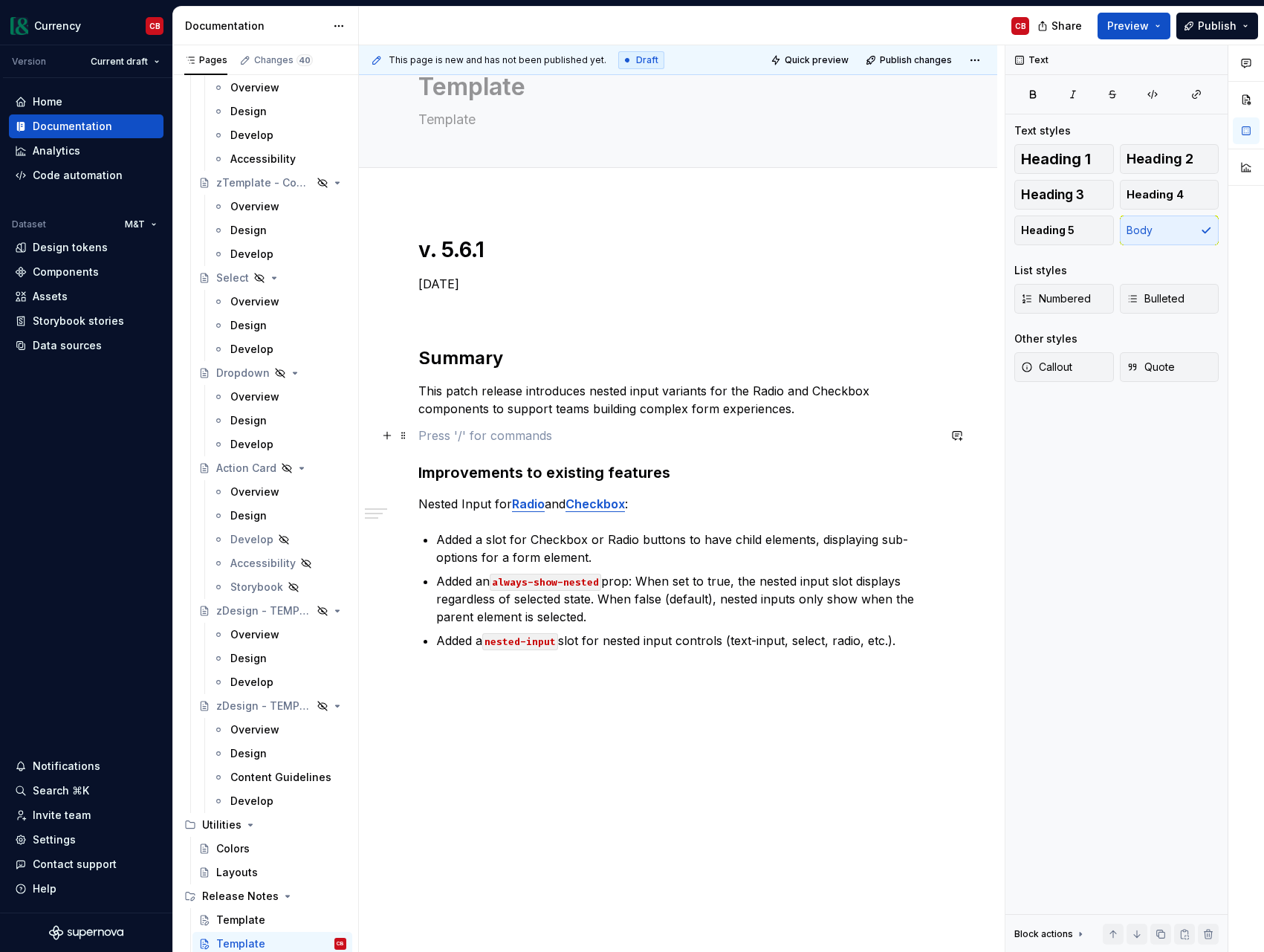
click at [458, 436] on p at bounding box center [678, 435] width 519 height 18
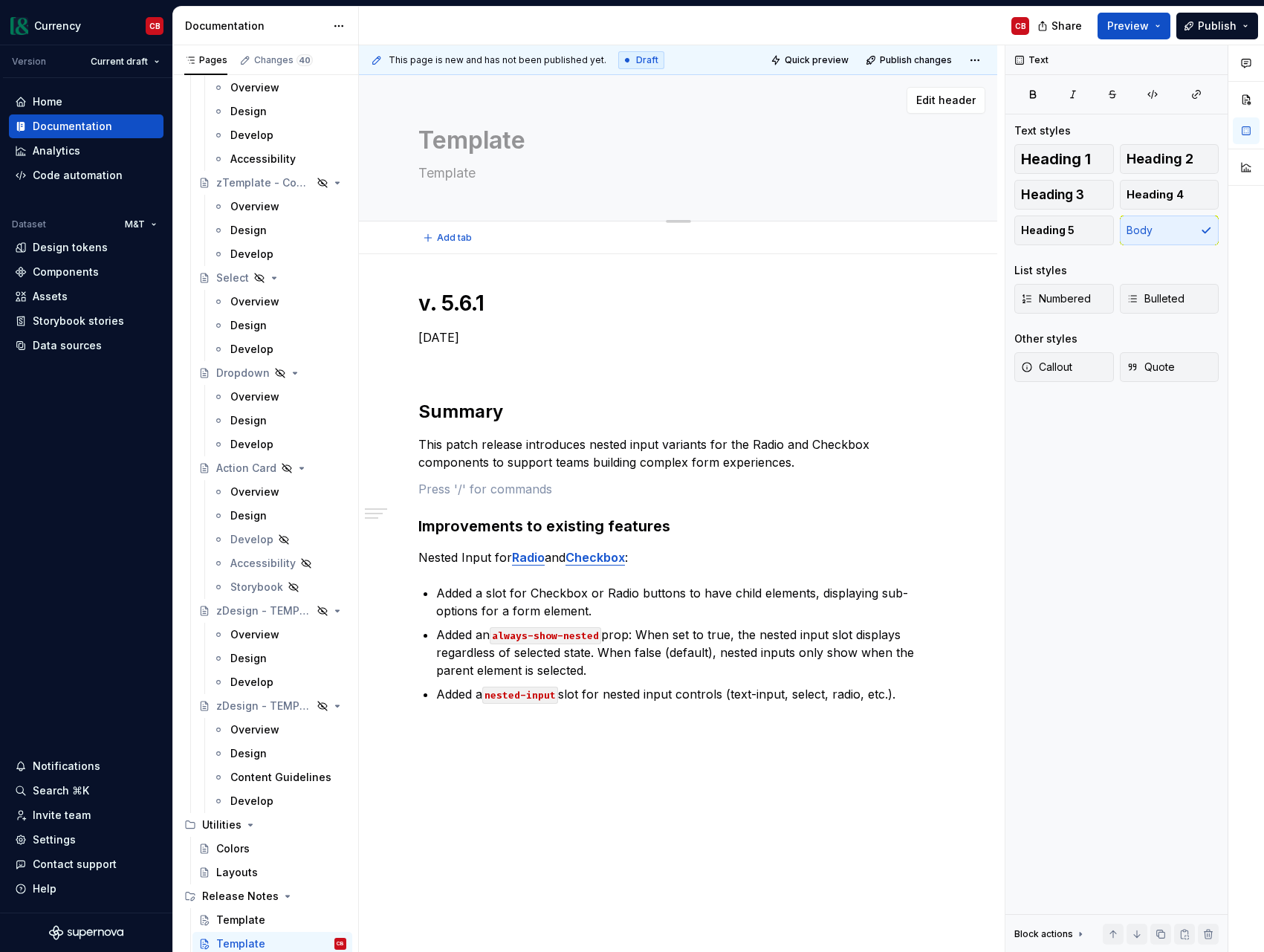
click at [486, 138] on textarea "Template" at bounding box center [675, 139] width 519 height 35
click at [445, 309] on h1 "v. 5.6.1" at bounding box center [678, 304] width 519 height 27
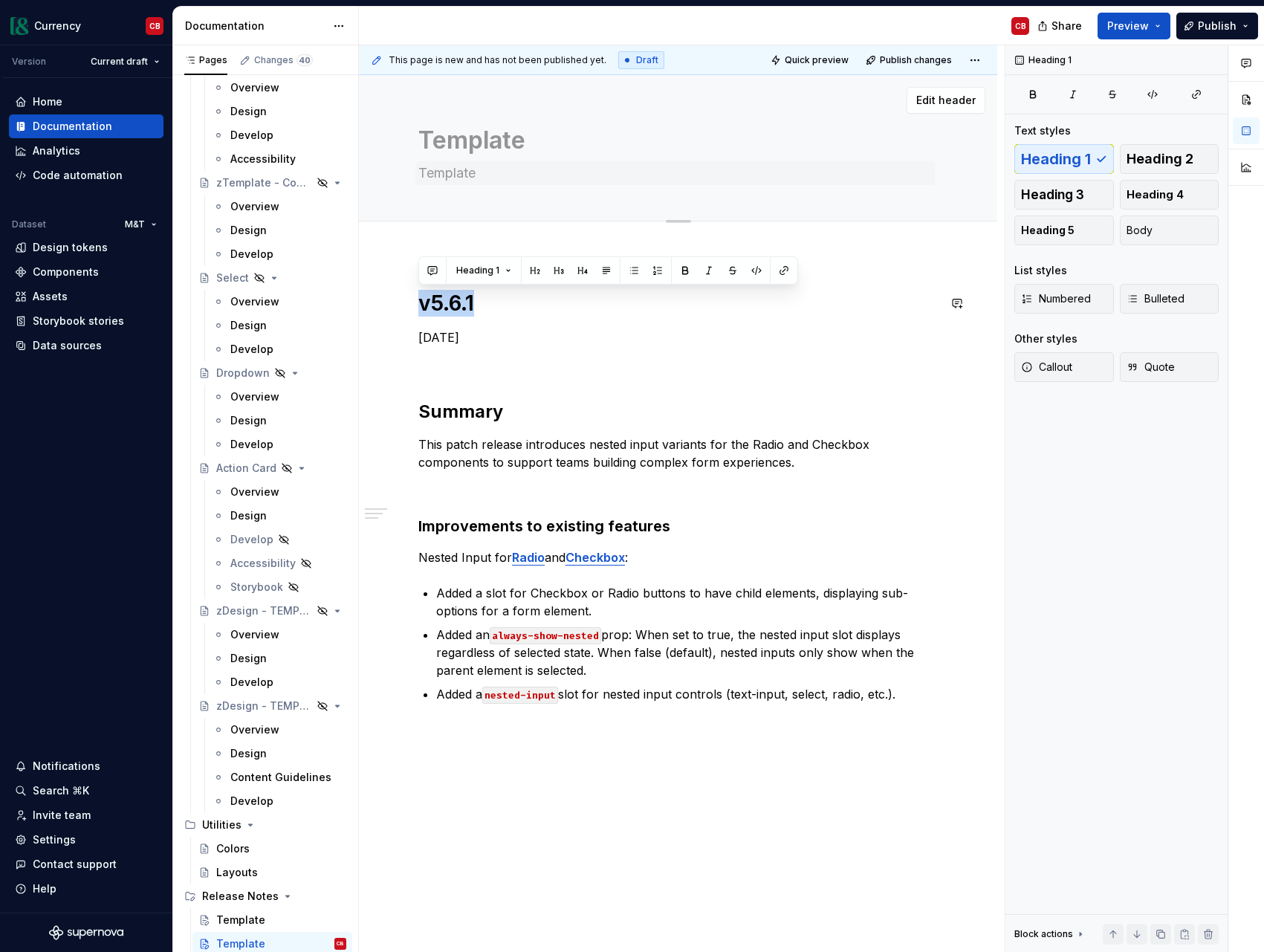
copy h1 "v5.6.1"
click at [460, 138] on textarea "Template" at bounding box center [675, 139] width 519 height 35
paste textarea "v5.6.1"
type textarea "*"
type textarea "v5.6.1"
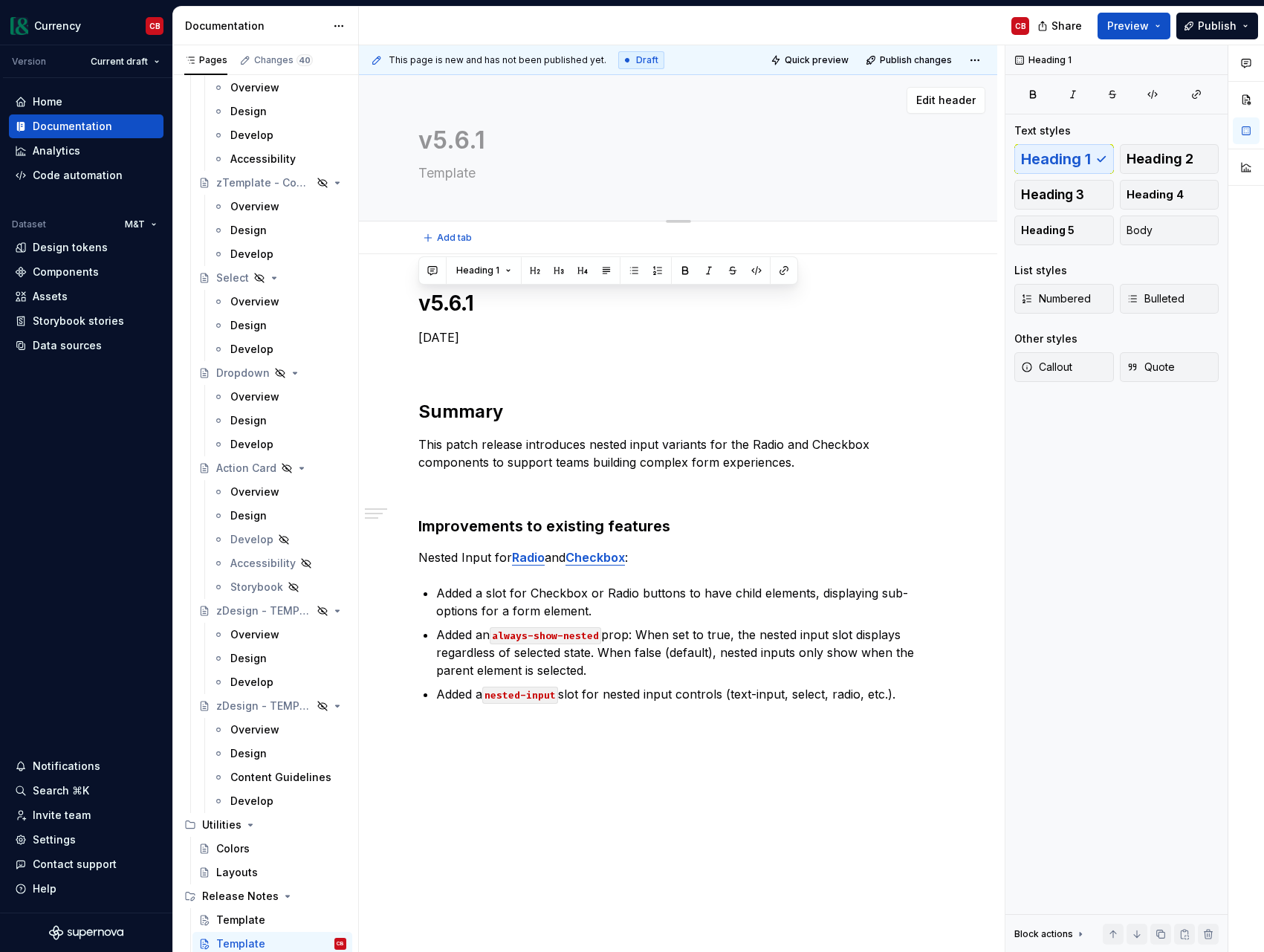
type textarea "*"
type textarea "v5.6.1"
click at [458, 173] on textarea "Template" at bounding box center [675, 173] width 519 height 24
click at [472, 338] on p "[DATE]" at bounding box center [678, 337] width 519 height 18
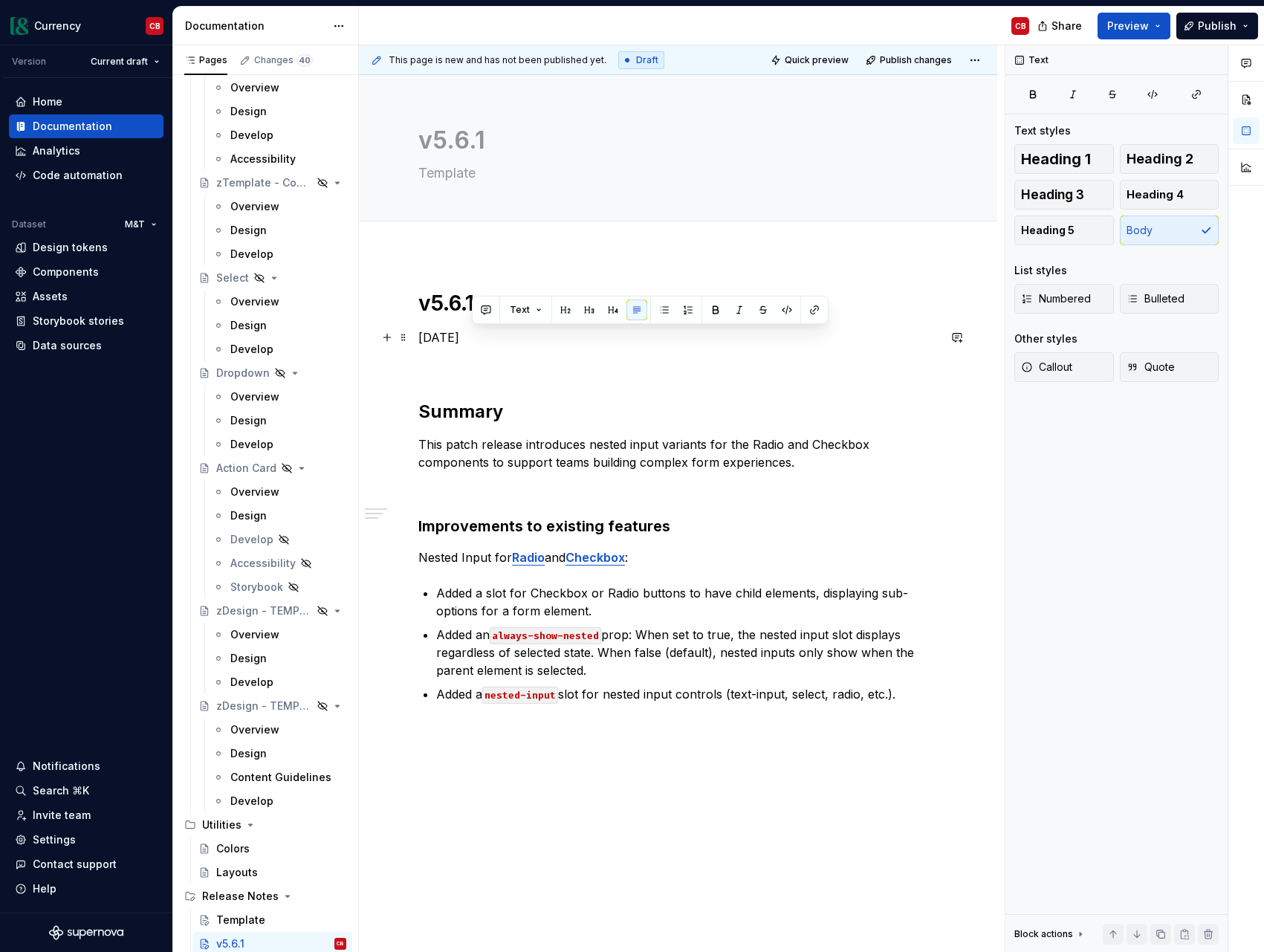
click at [472, 338] on p "[DATE]" at bounding box center [678, 337] width 519 height 18
copy p "[DATE]"
click at [447, 176] on textarea "Template" at bounding box center [675, 173] width 519 height 24
paste textarea "[DATE]"
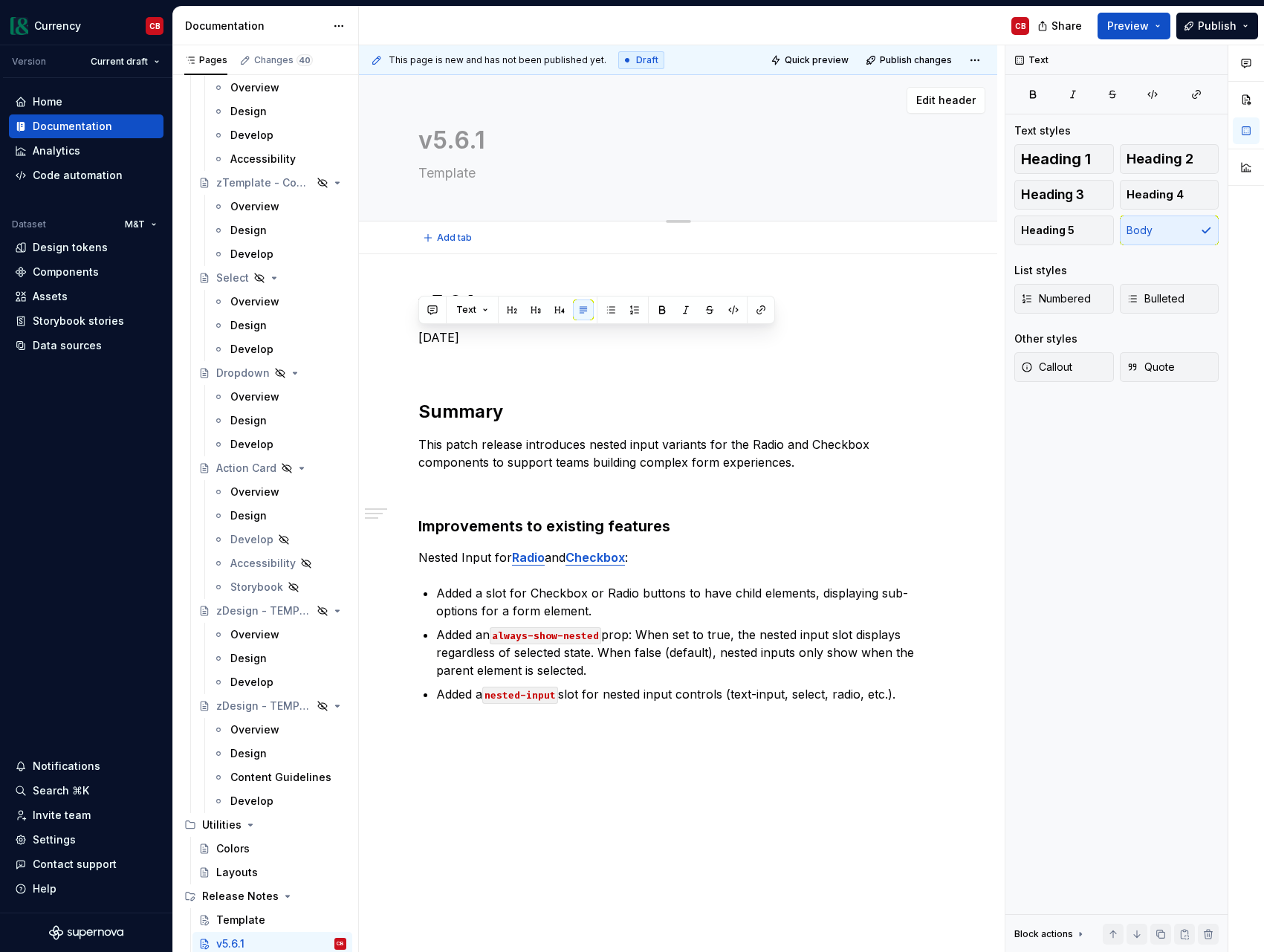
type textarea "*"
type textarea "[DATE]"
type textarea "*"
type textarea "[DATE]"
click at [1067, 622] on div "Text Text styles Heading 1 Heading 2 Heading 3 Heading 4 Heading 5 Body List st…" at bounding box center [1116, 498] width 222 height 907
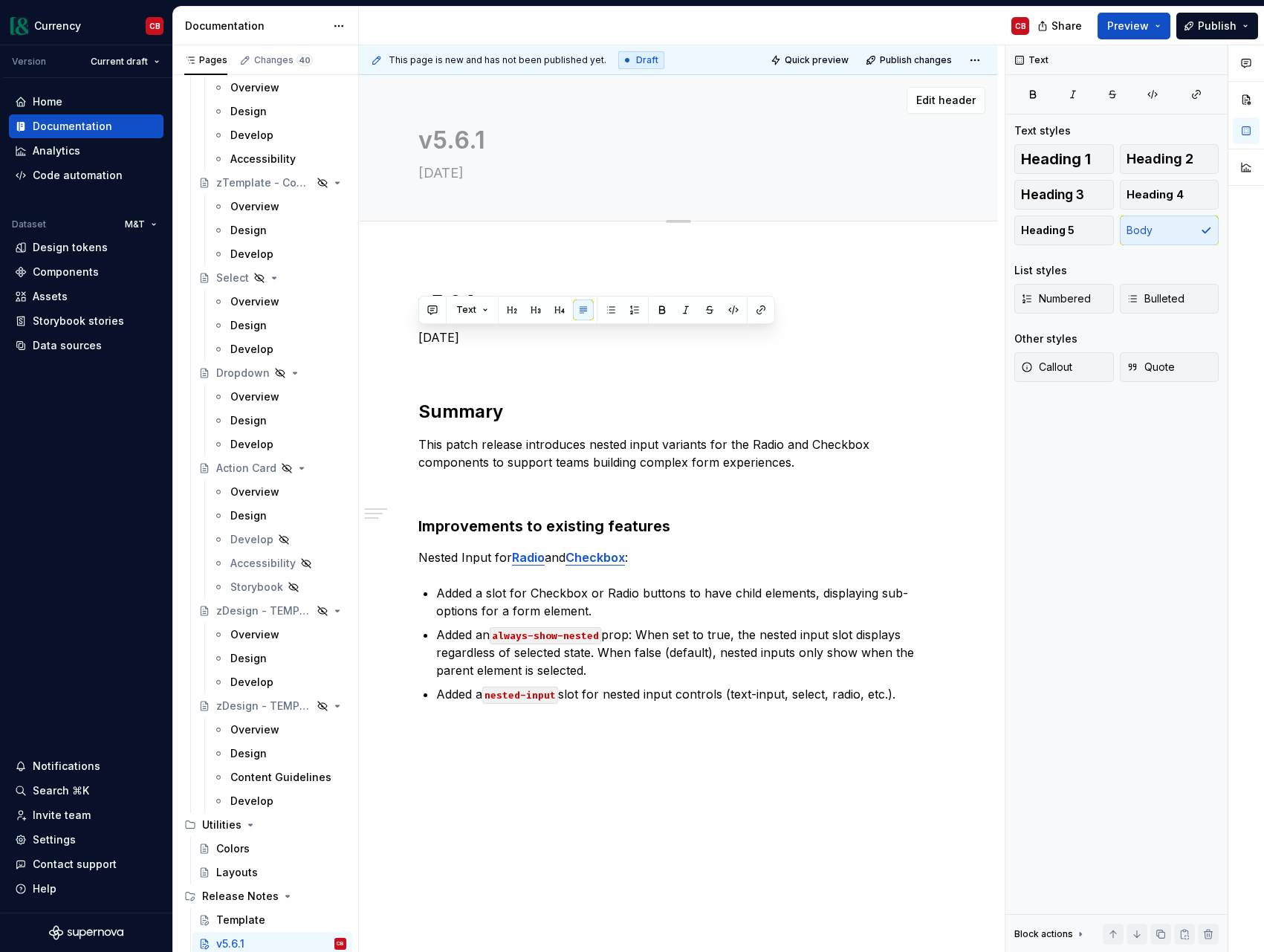
click at [431, 169] on textarea "[DATE]" at bounding box center [675, 173] width 519 height 24
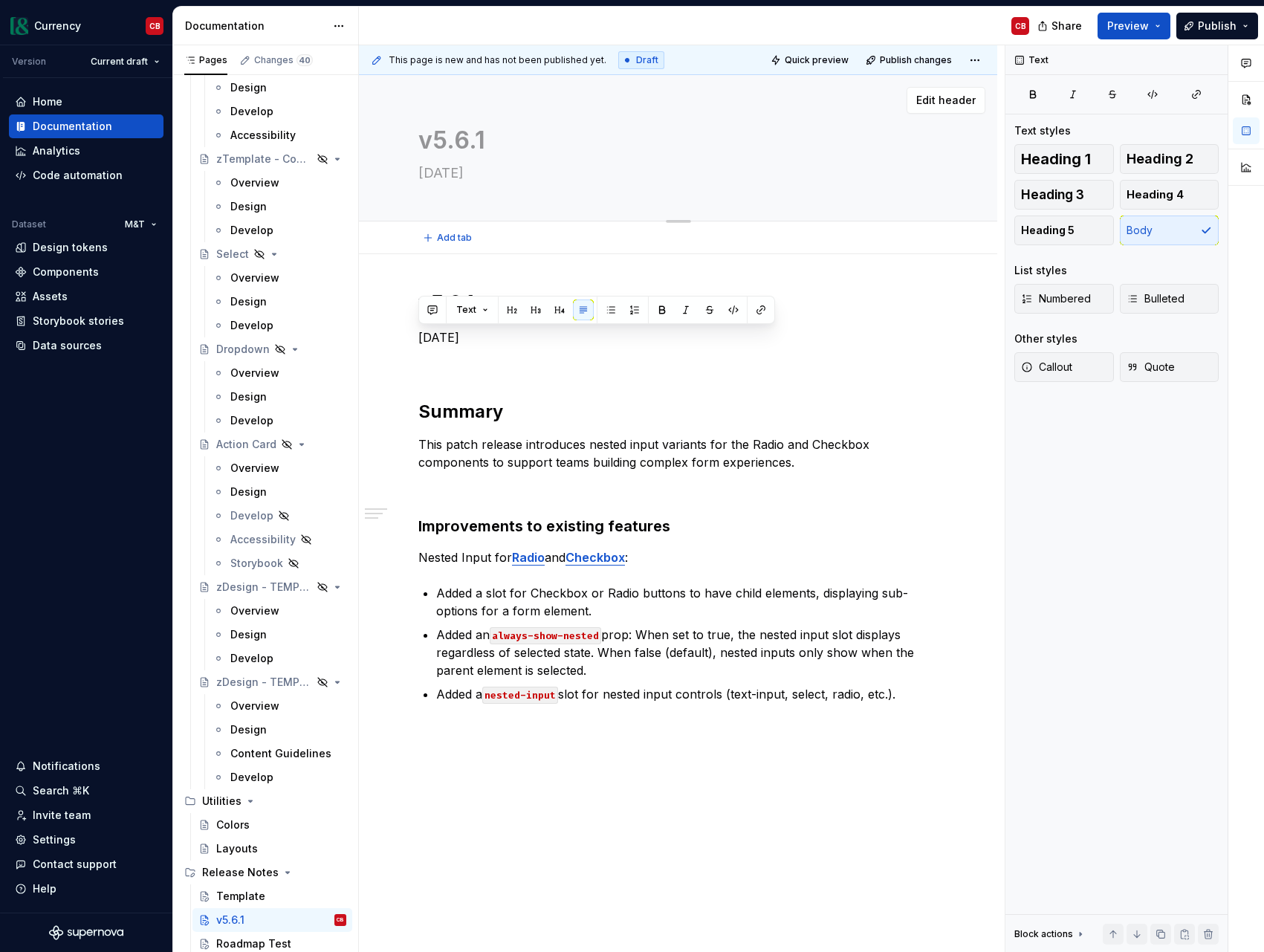
click at [447, 177] on textarea "[DATE]" at bounding box center [675, 173] width 519 height 24
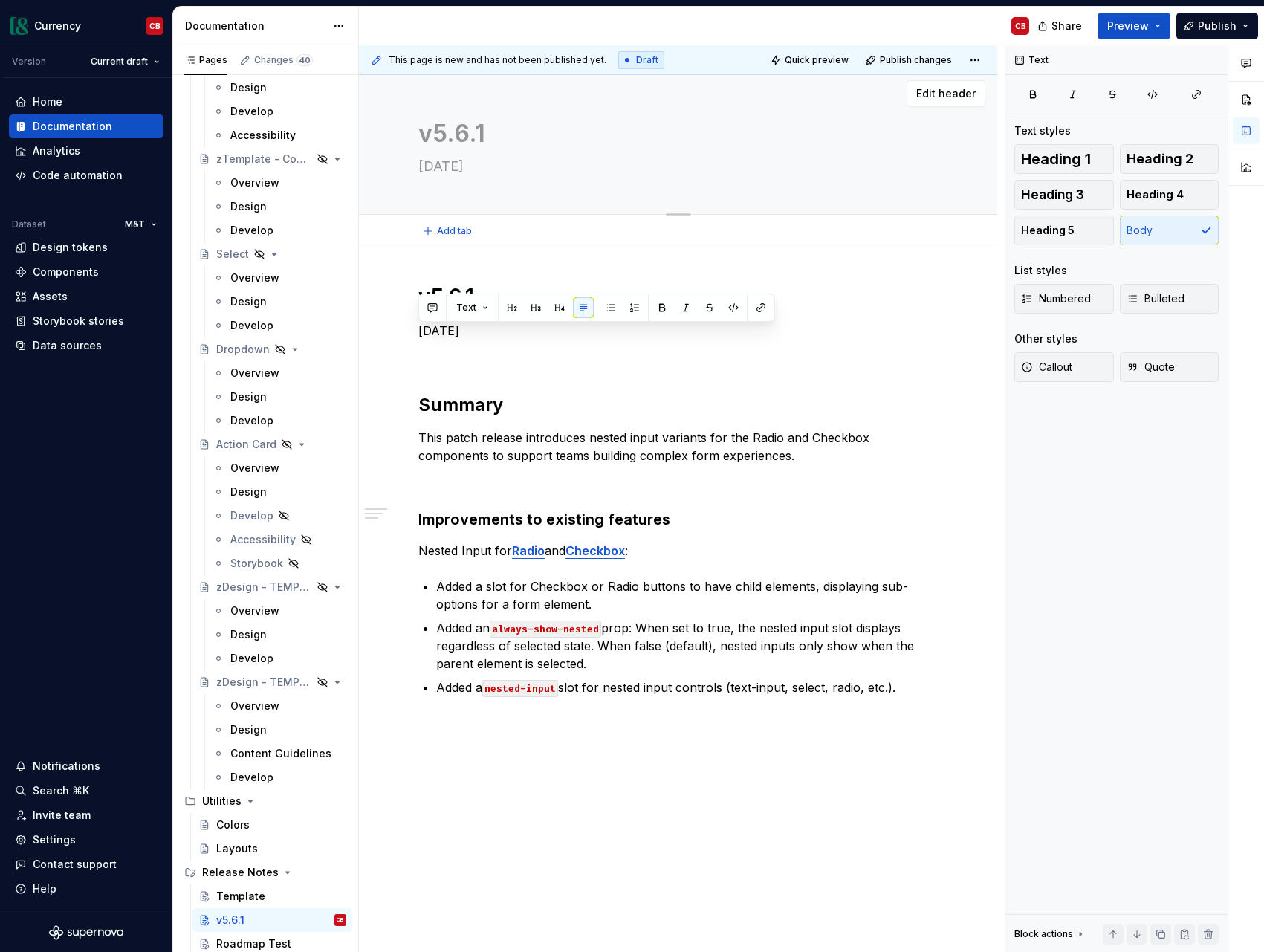
click at [447, 177] on textarea "[DATE]" at bounding box center [675, 166] width 519 height 24
type textarea "*"
type textarea "P"
type textarea "*"
type textarea "Pa"
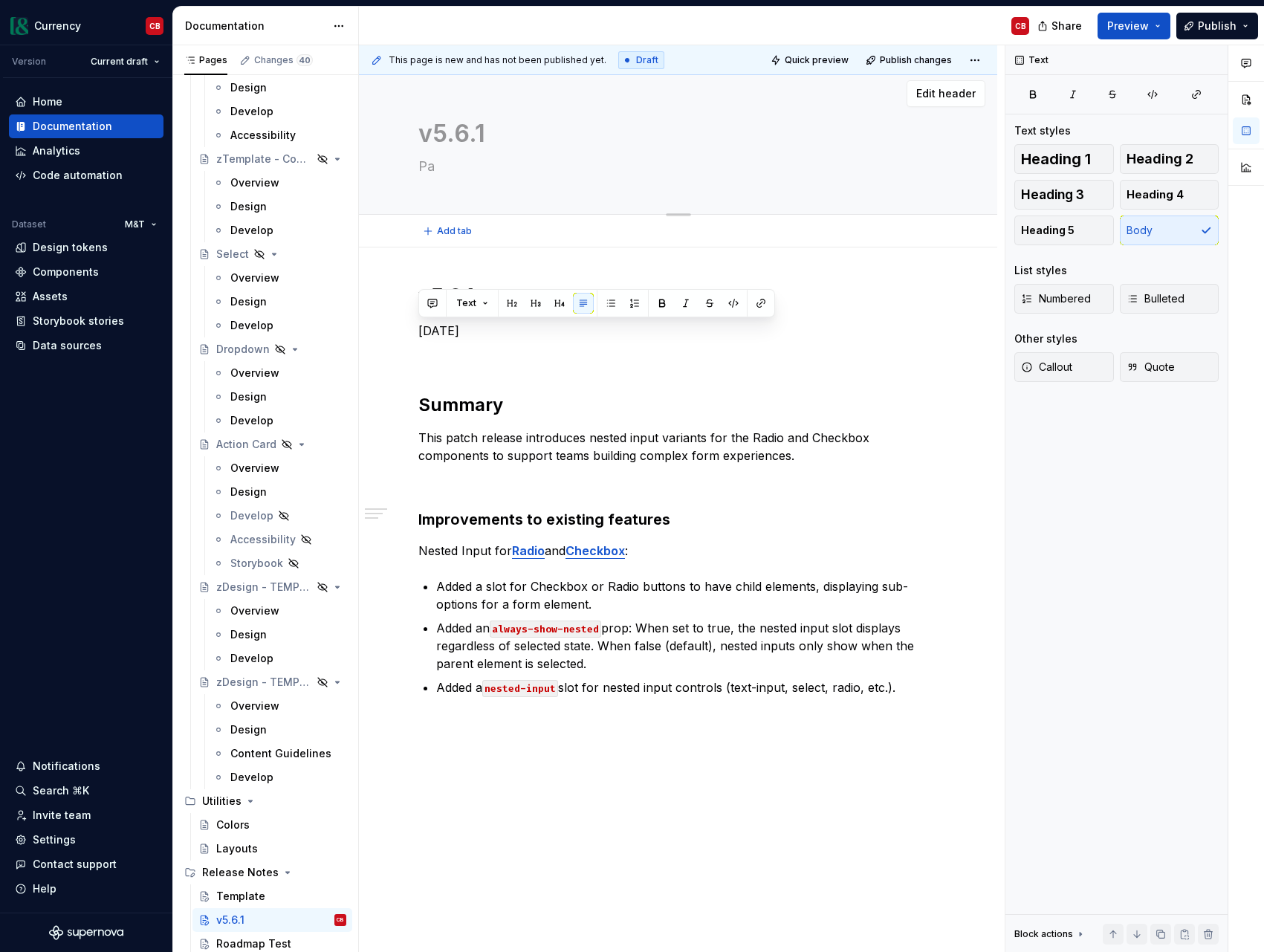
type textarea "*"
type textarea "Pat"
type textarea "*"
type textarea "Patc"
type textarea "*"
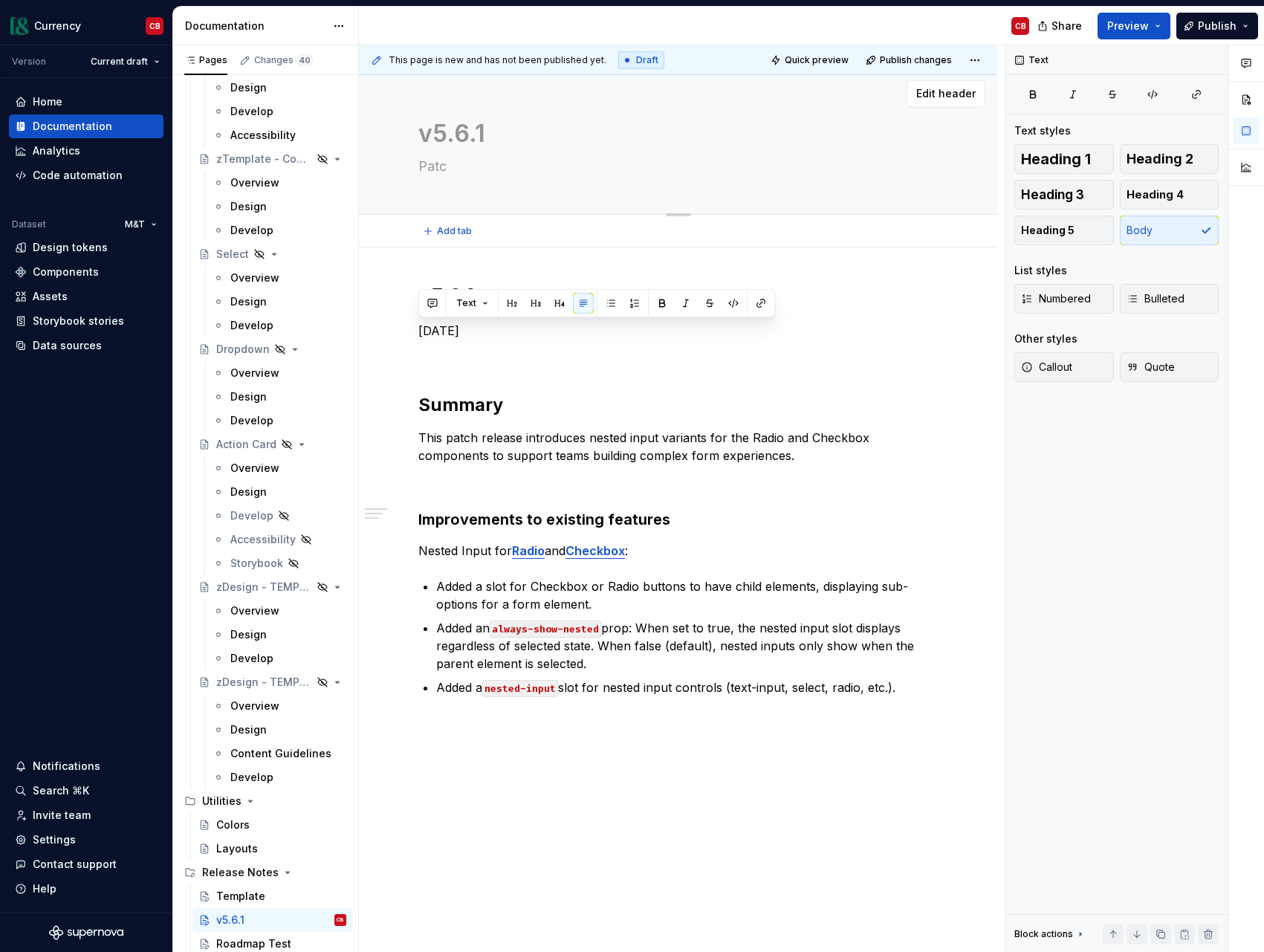
type textarea "Patch"
type textarea "*"
type textarea "Patch"
type textarea "*"
type textarea "Patch R"
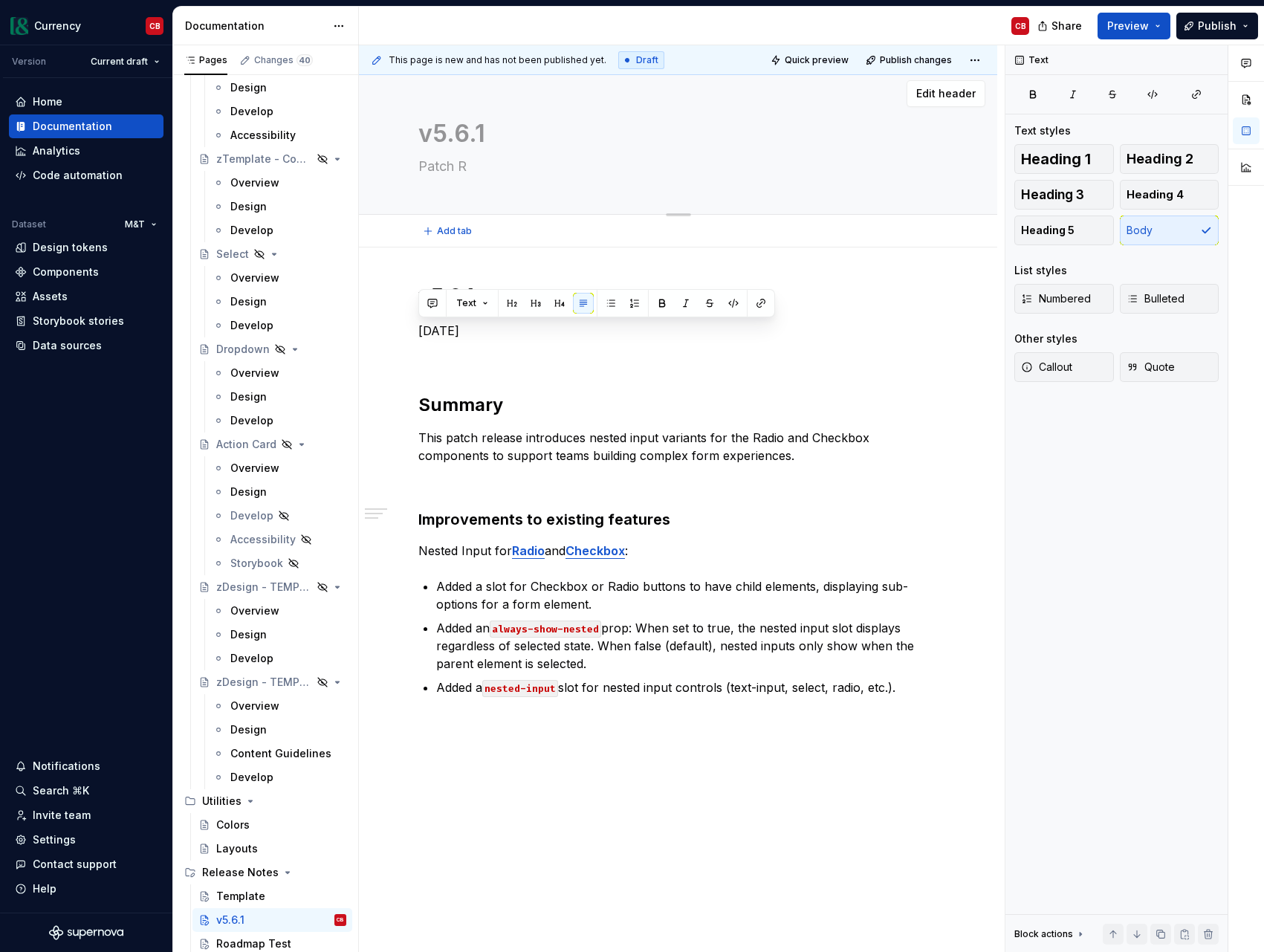
type textarea "*"
type textarea "Patch Re"
type textarea "*"
type textarea "Patch Rel"
type textarea "*"
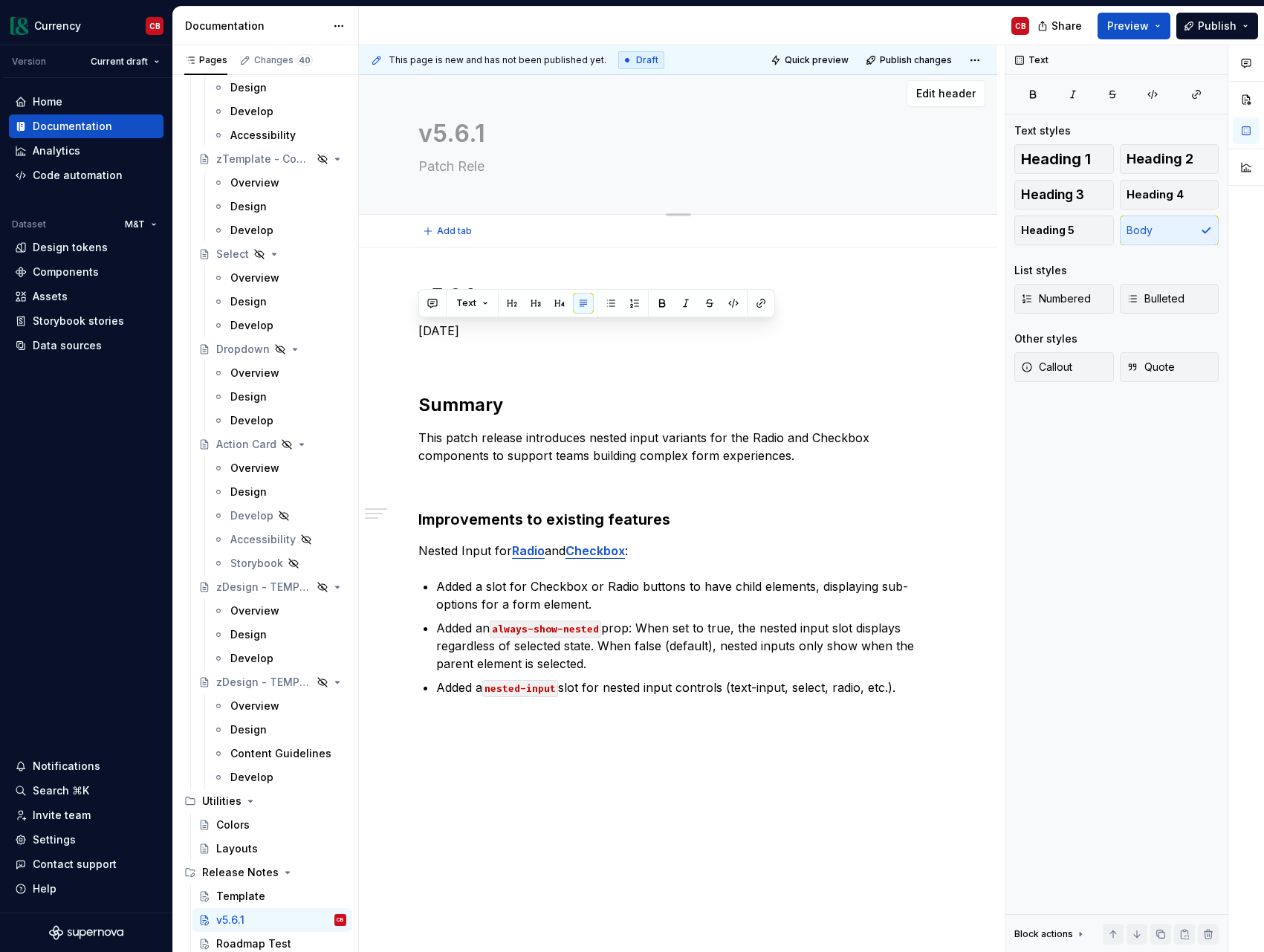
type textarea "Patch Relea"
type textarea "*"
type textarea "Patch Releas"
type textarea "*"
type textarea "Patch Release"
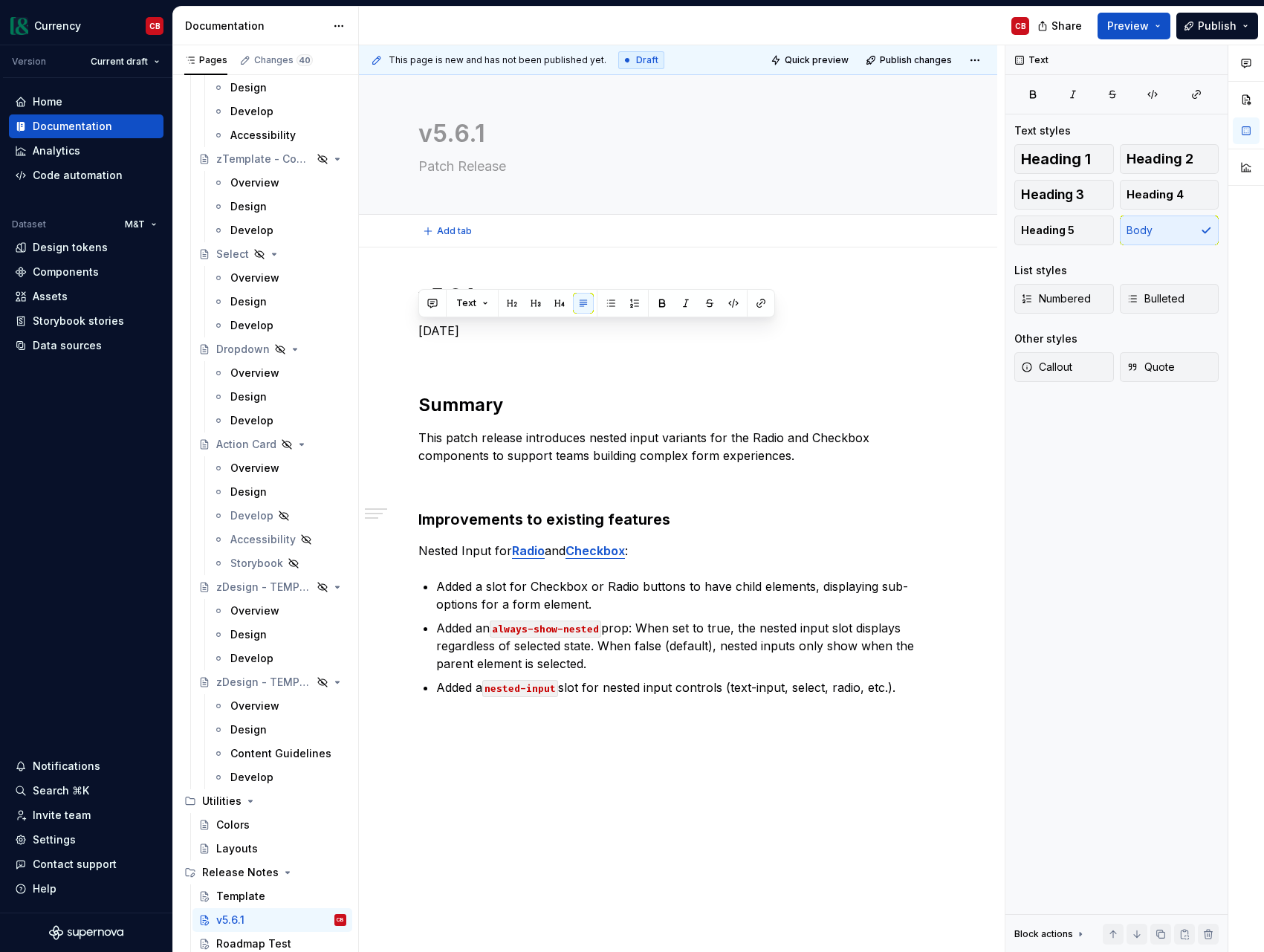
type textarea "*"
type textarea "Patch Release"
click at [313, 898] on button "Page tree" at bounding box center [315, 897] width 21 height 21
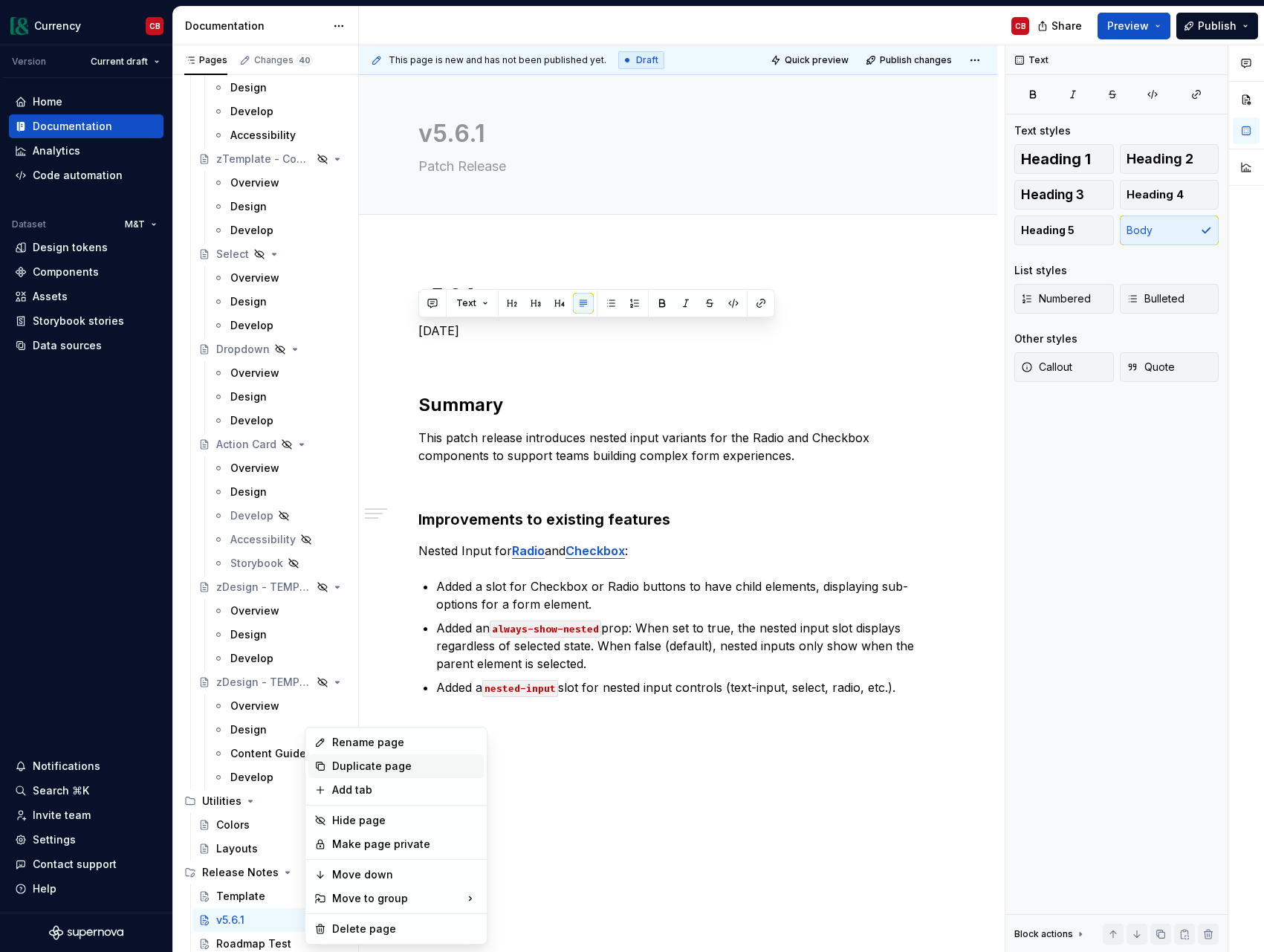
click at [362, 770] on div "Duplicate page" at bounding box center [405, 767] width 146 height 15
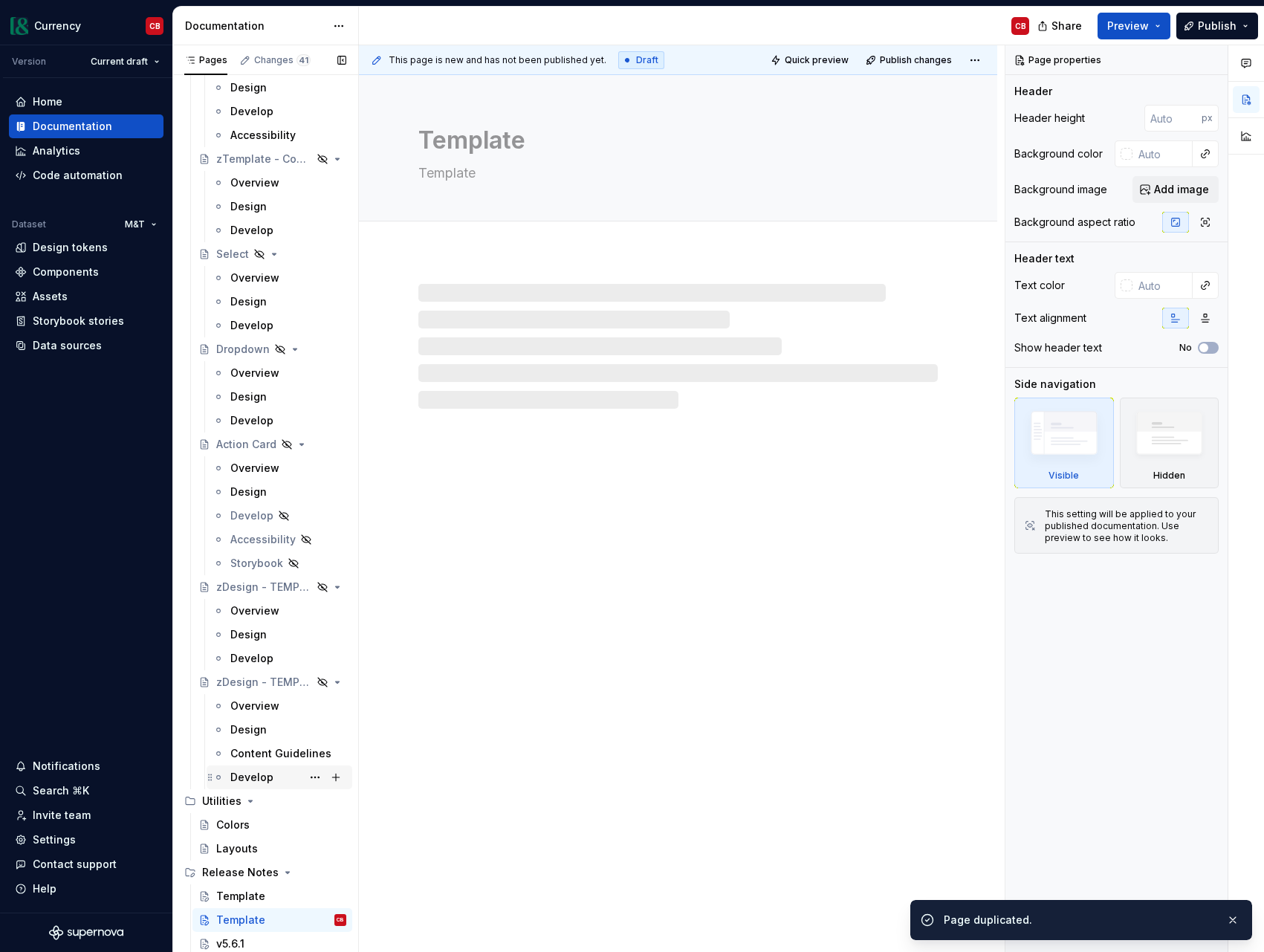
scroll to position [7786, 0]
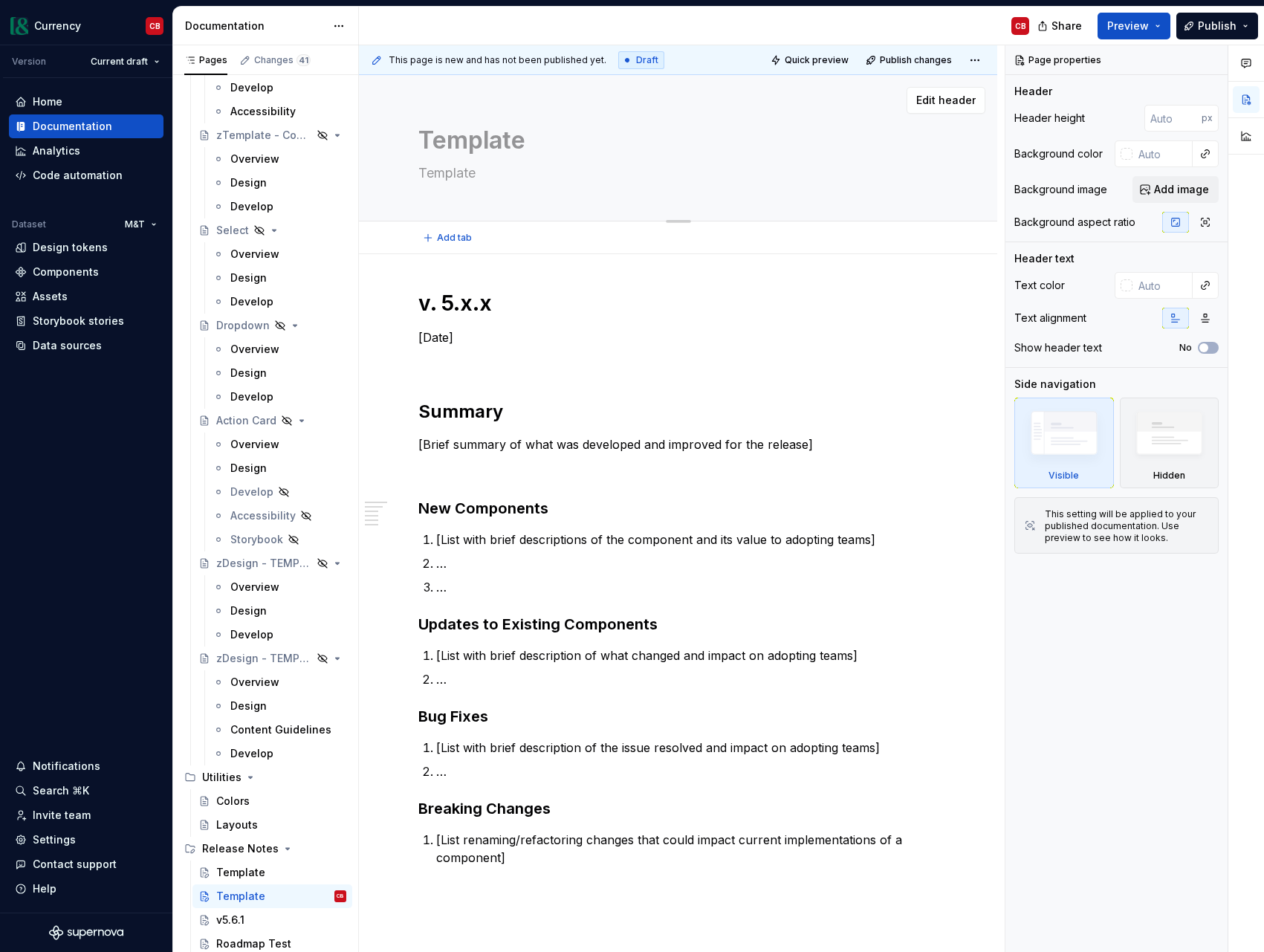
click at [468, 146] on textarea "Template" at bounding box center [675, 139] width 519 height 35
type textarea "*"
type textarea "v"
type textarea "*"
type textarea "v5"
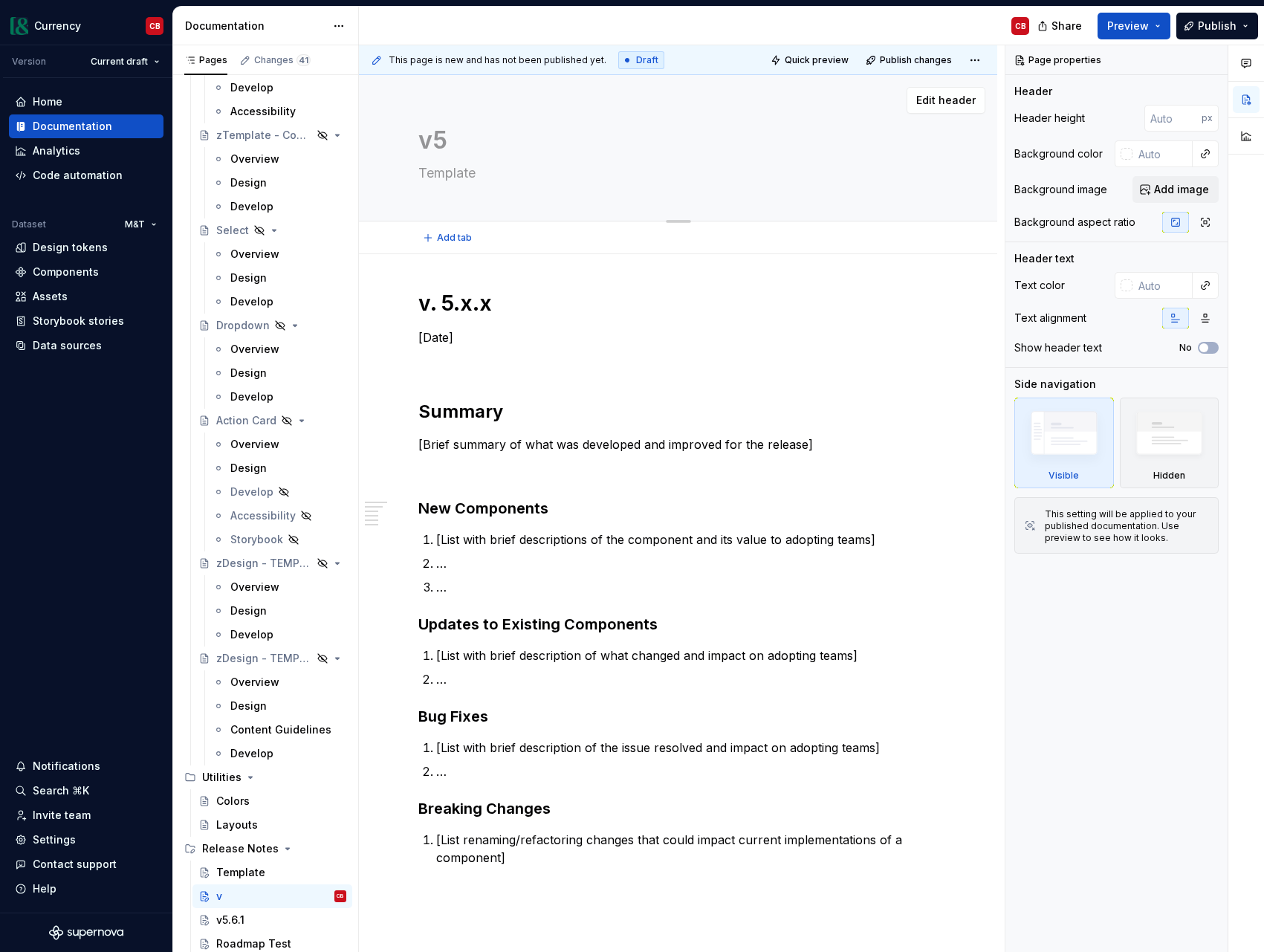
type textarea "*"
type textarea "v5."
type textarea "*"
type textarea "v5.6"
type textarea "*"
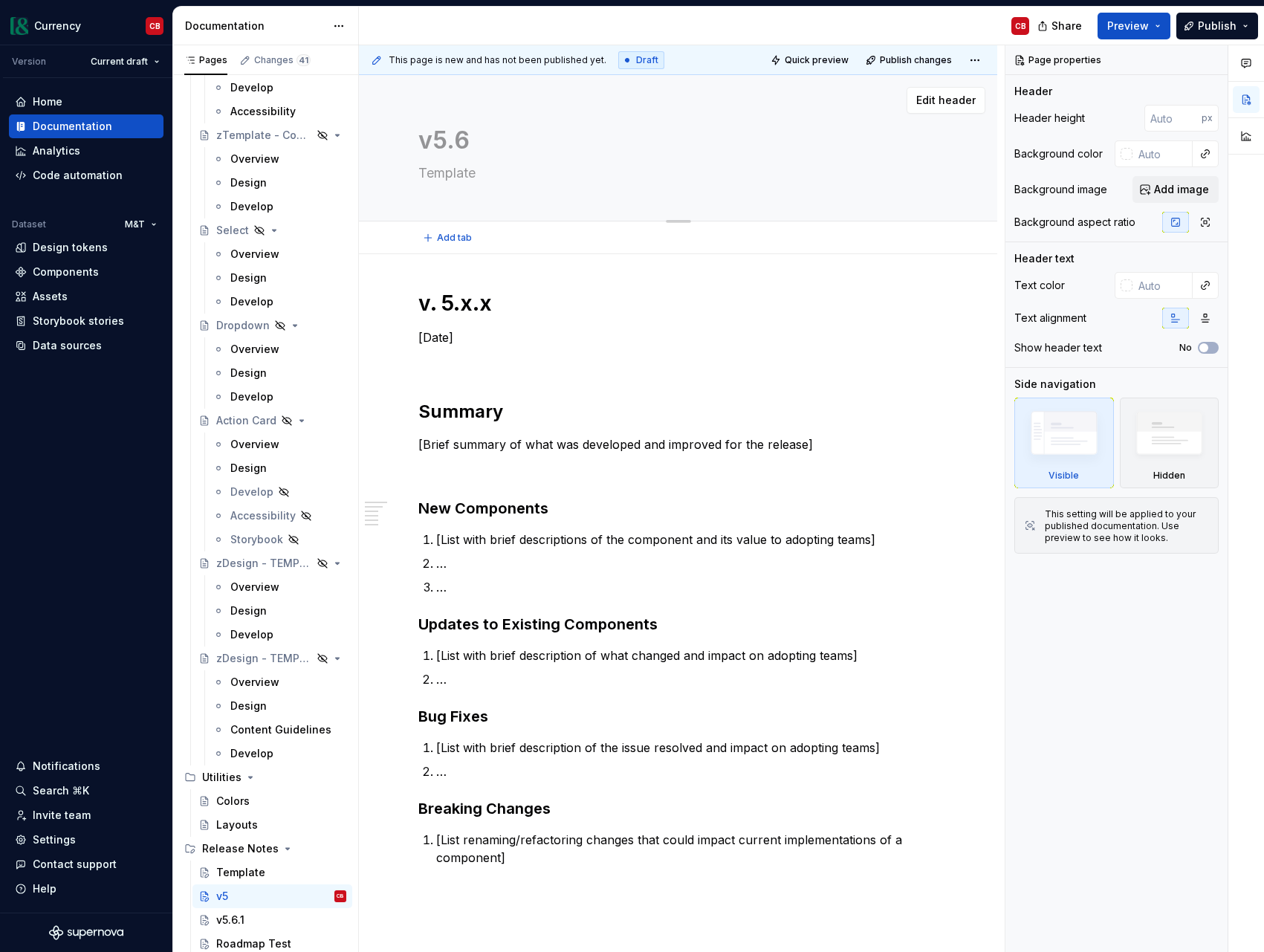
type textarea "v5.6."
type textarea "*"
type textarea "v5.6.0"
type textarea "*"
type textarea "v5.6.0"
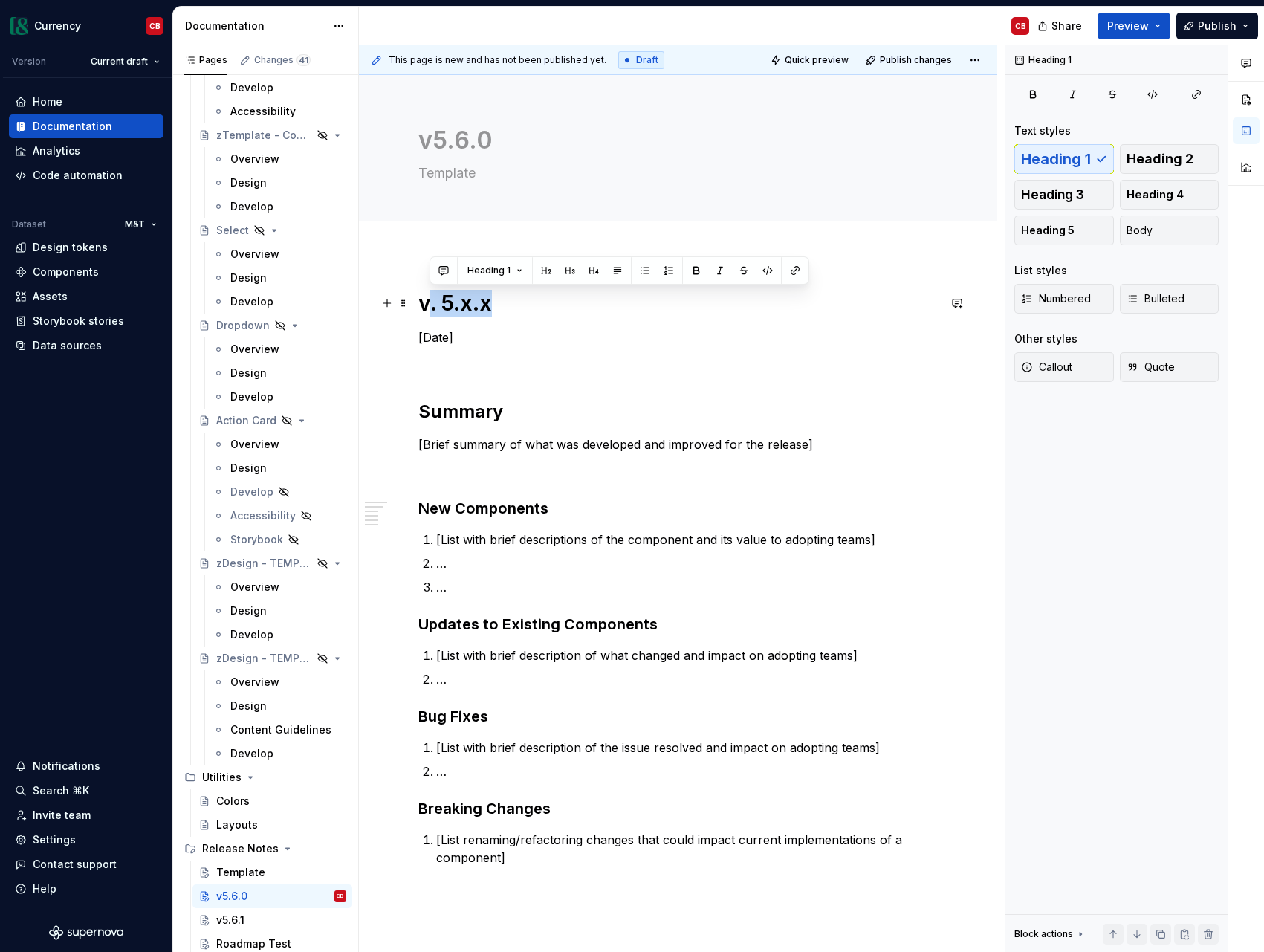
drag, startPoint x: 430, startPoint y: 307, endPoint x: 513, endPoint y: 307, distance: 83.0
click at [513, 307] on h1 "v. 5.x.x" at bounding box center [678, 304] width 519 height 27
click at [434, 336] on p "[Date]" at bounding box center [678, 337] width 519 height 18
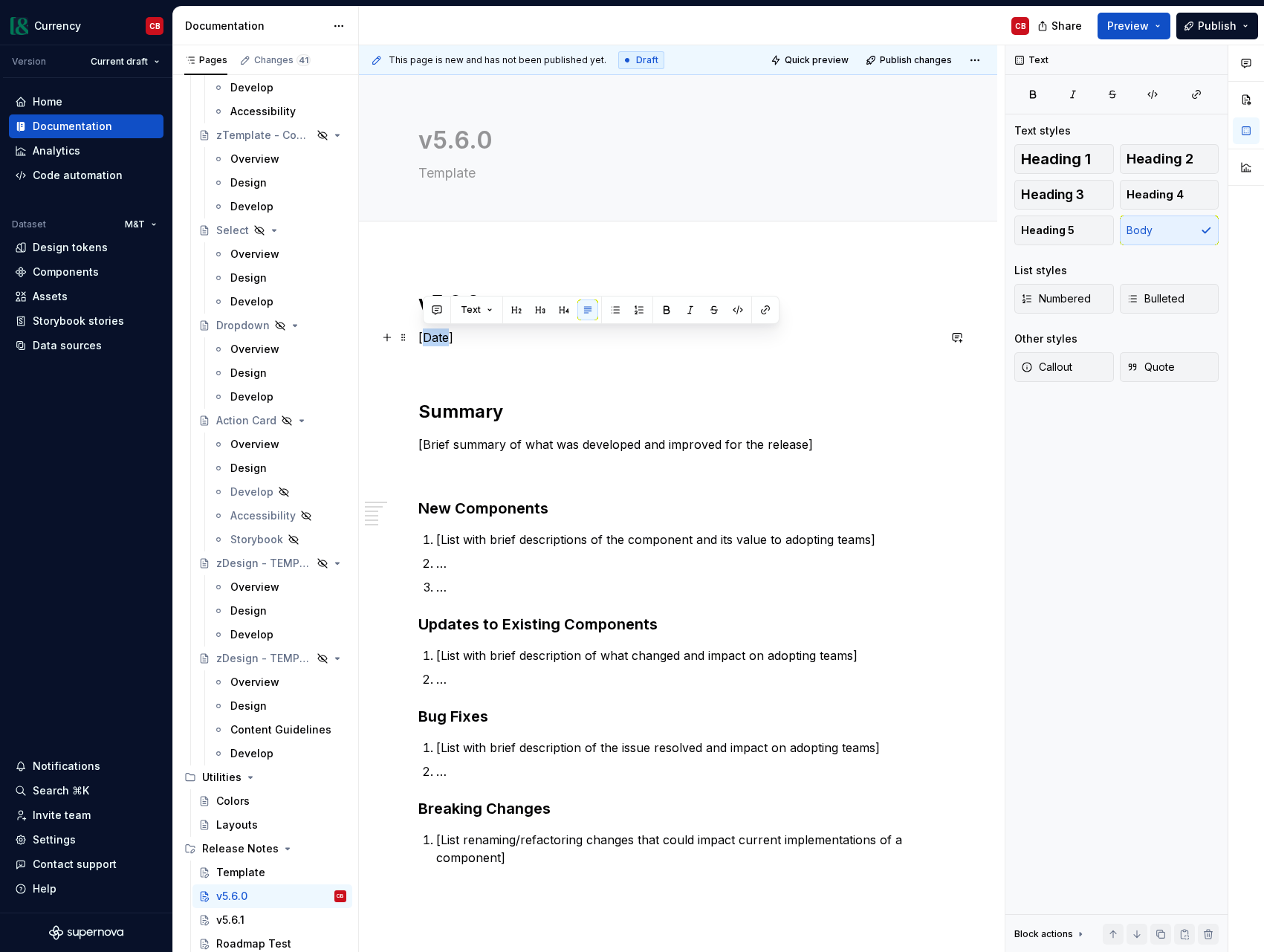
click at [434, 336] on p "[Date]" at bounding box center [678, 337] width 519 height 18
type textarea "*"
click at [453, 173] on textarea "Template" at bounding box center [675, 173] width 519 height 24
paste textarea "New components, updates to existing, documentation updates, and bug fixes"
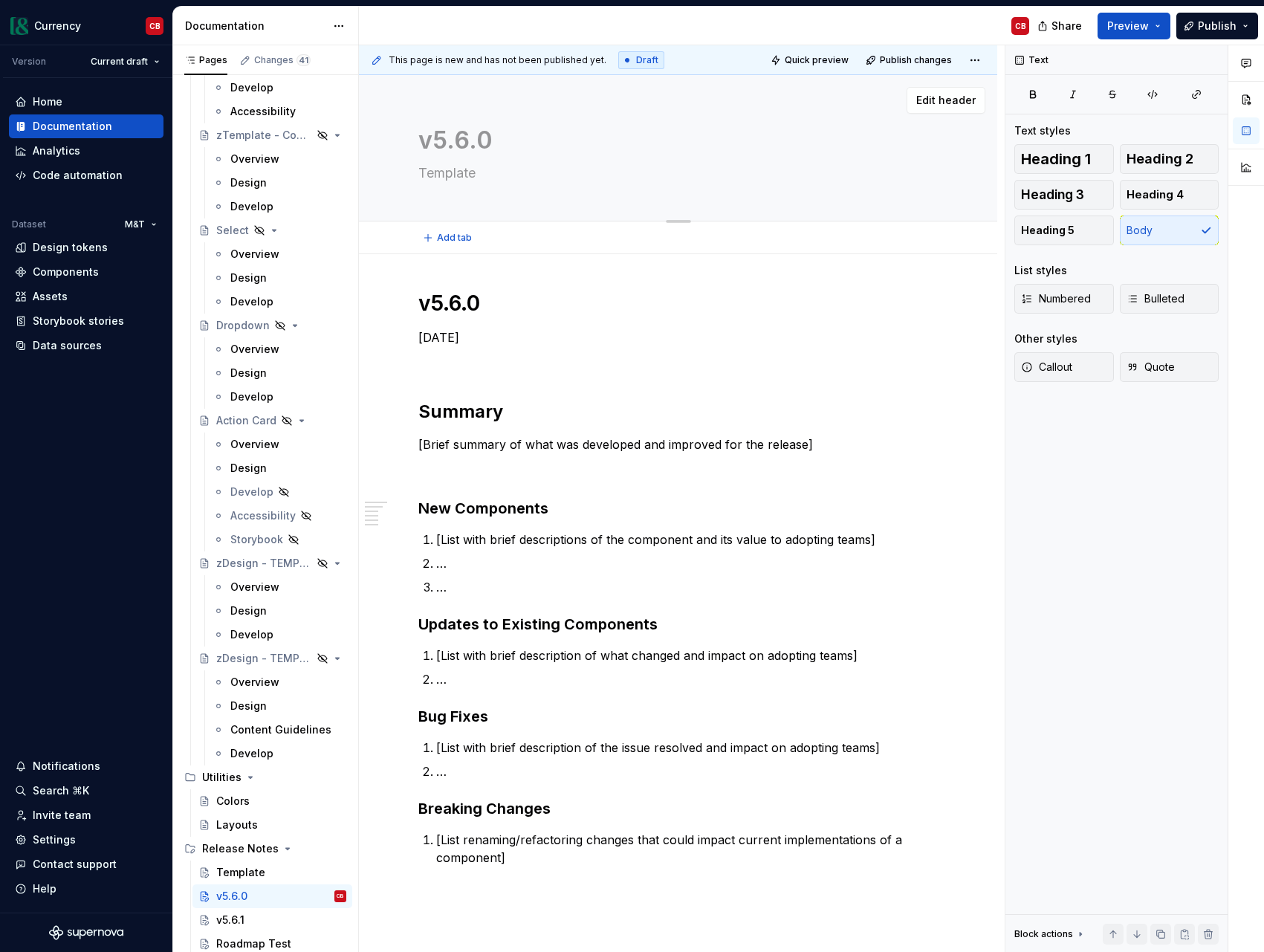
type textarea "New components, updates to existing, documentation updates, and bug fixes"
type textarea "*"
type textarea "New components, updates to existing, documentation updates, and bug fixes"
click at [488, 443] on p "[Brief summary of what was developed and improved for the release]" at bounding box center [678, 444] width 519 height 18
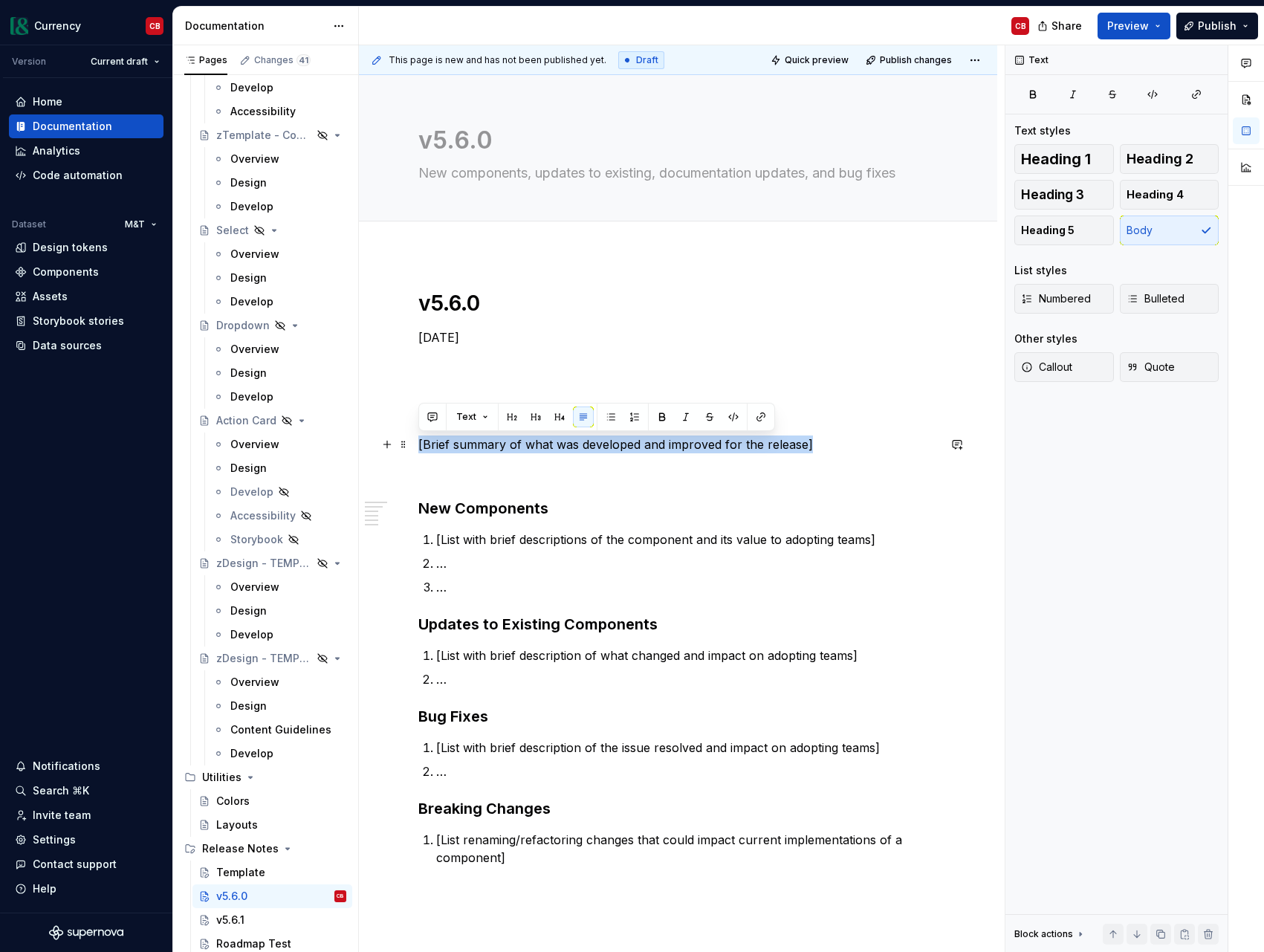
click at [488, 443] on p "[Brief summary of what was developed and improved for the release]" at bounding box center [678, 444] width 519 height 18
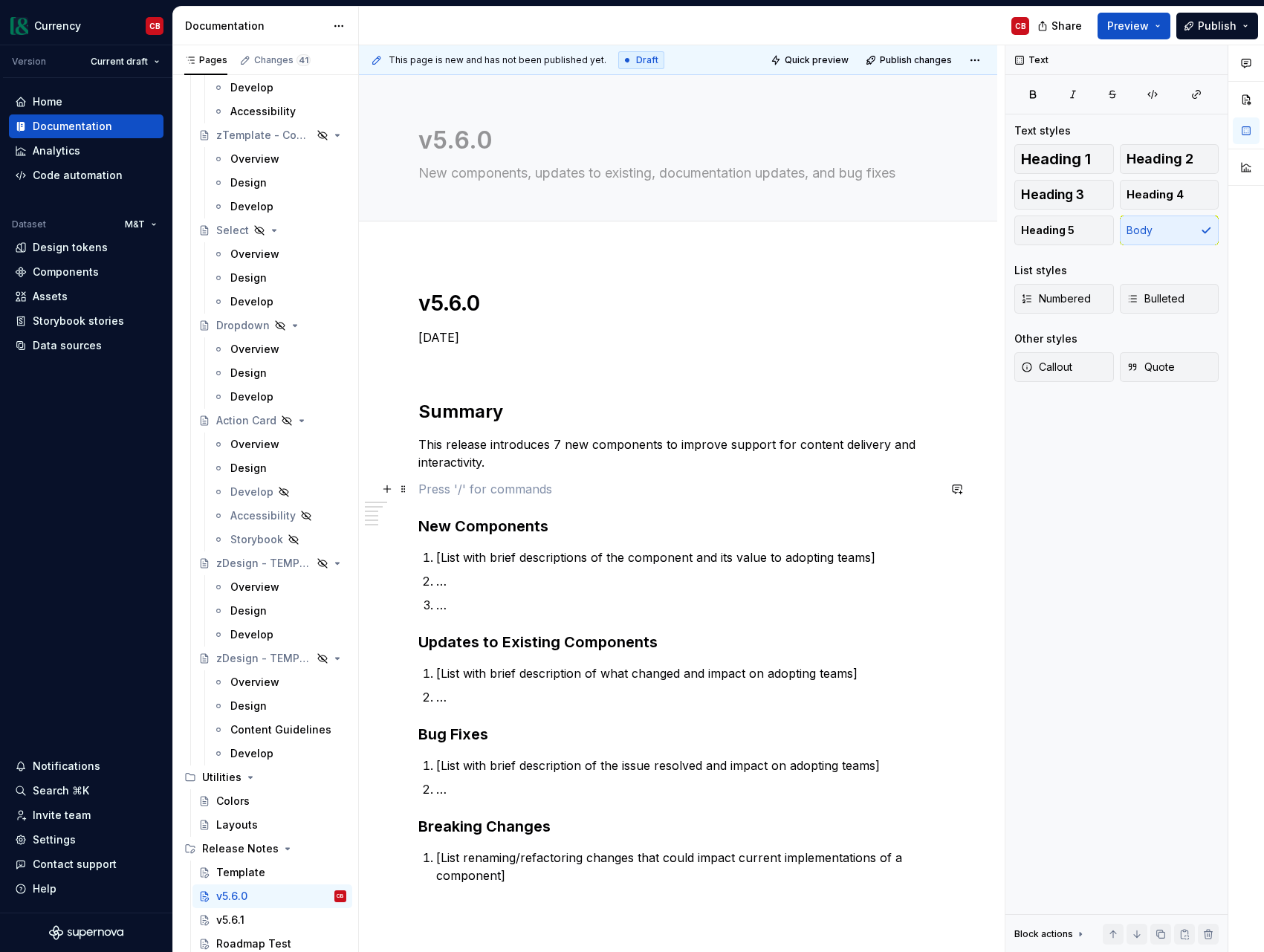
click at [461, 497] on p at bounding box center [678, 489] width 519 height 18
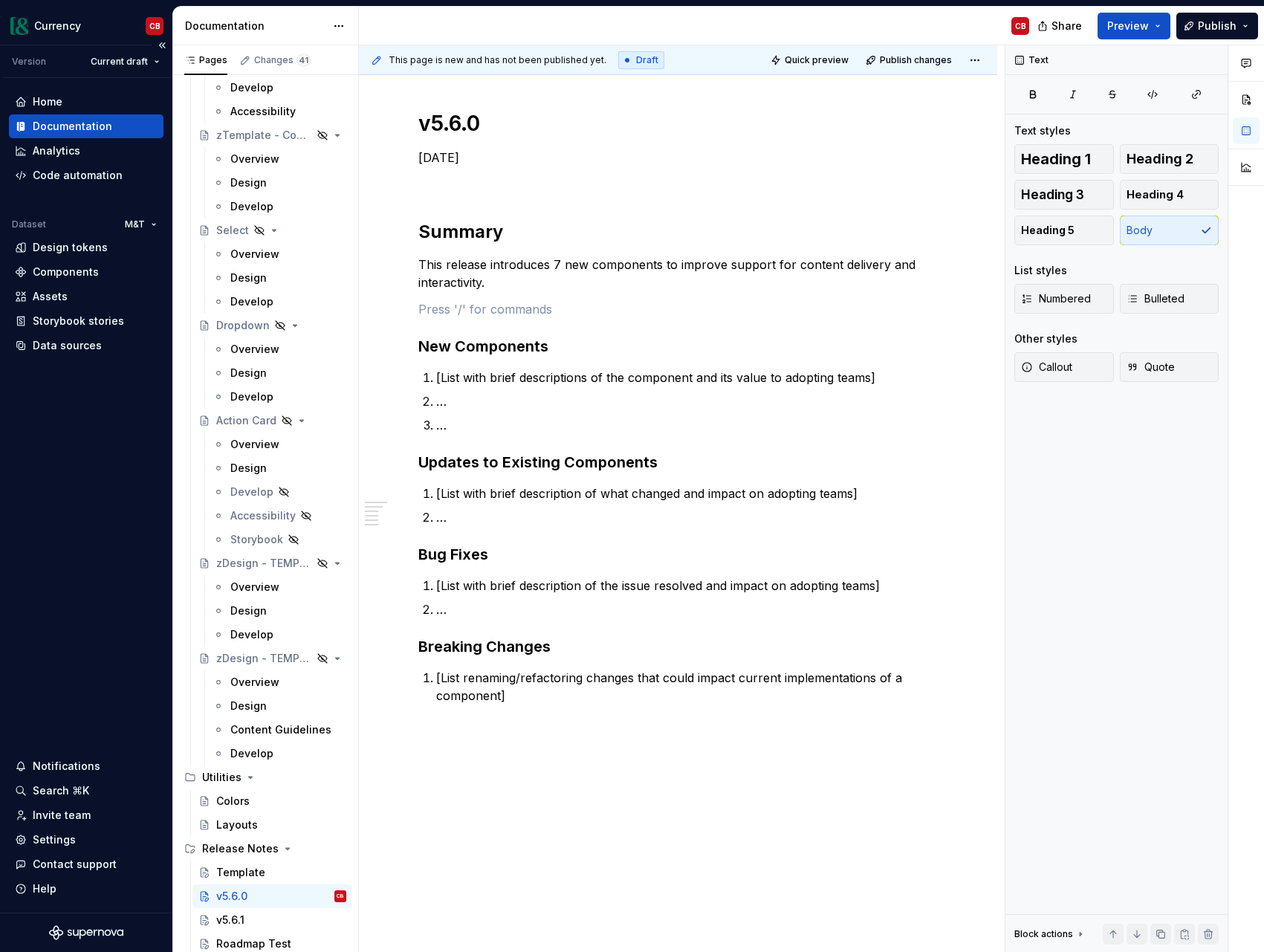
scroll to position [180, 0]
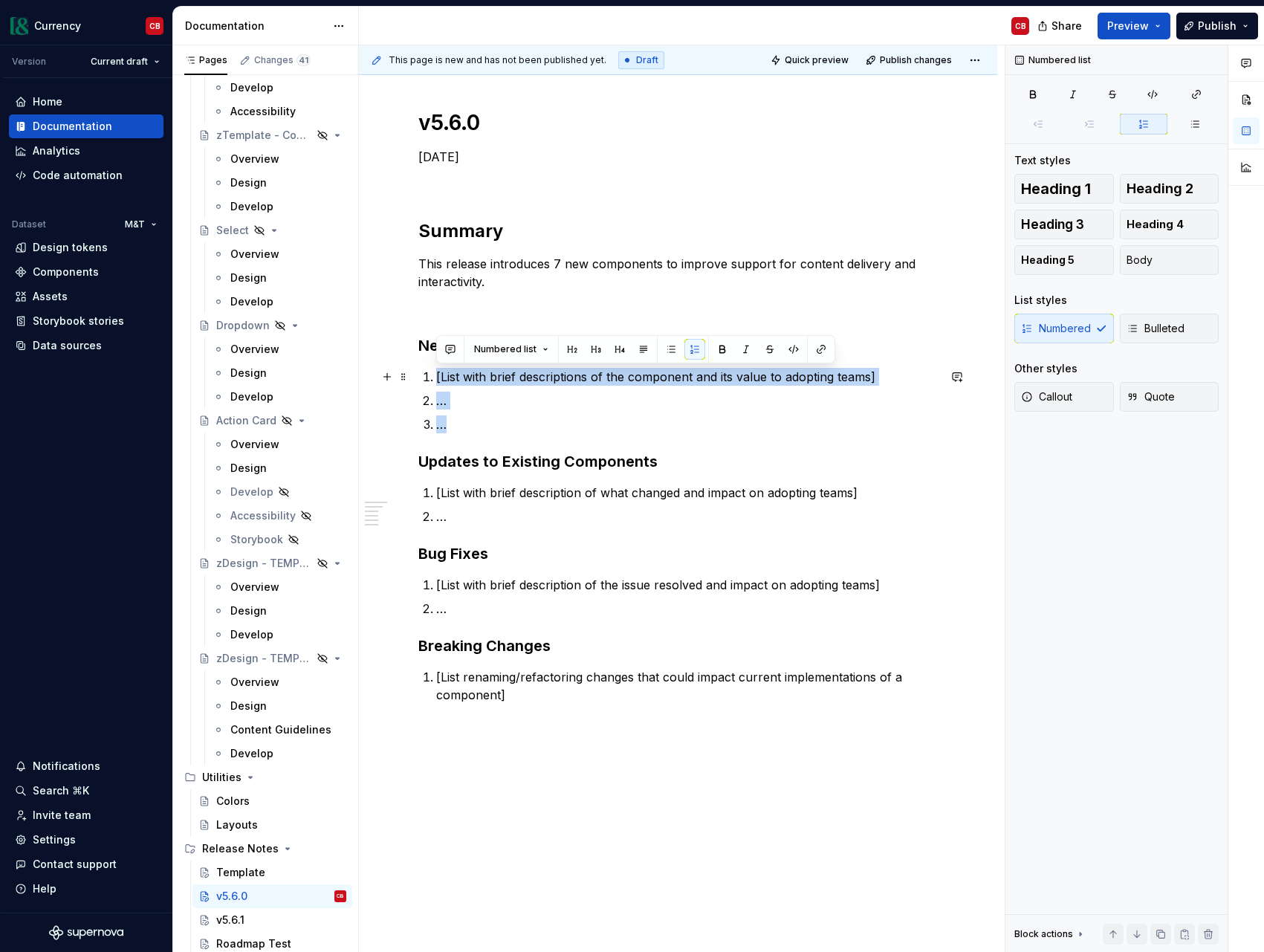
drag, startPoint x: 472, startPoint y: 420, endPoint x: 424, endPoint y: 382, distance: 61.2
click at [436, 382] on ol "[List with brief descriptions of the component and its value to adopting teams]…" at bounding box center [686, 400] width 501 height 66
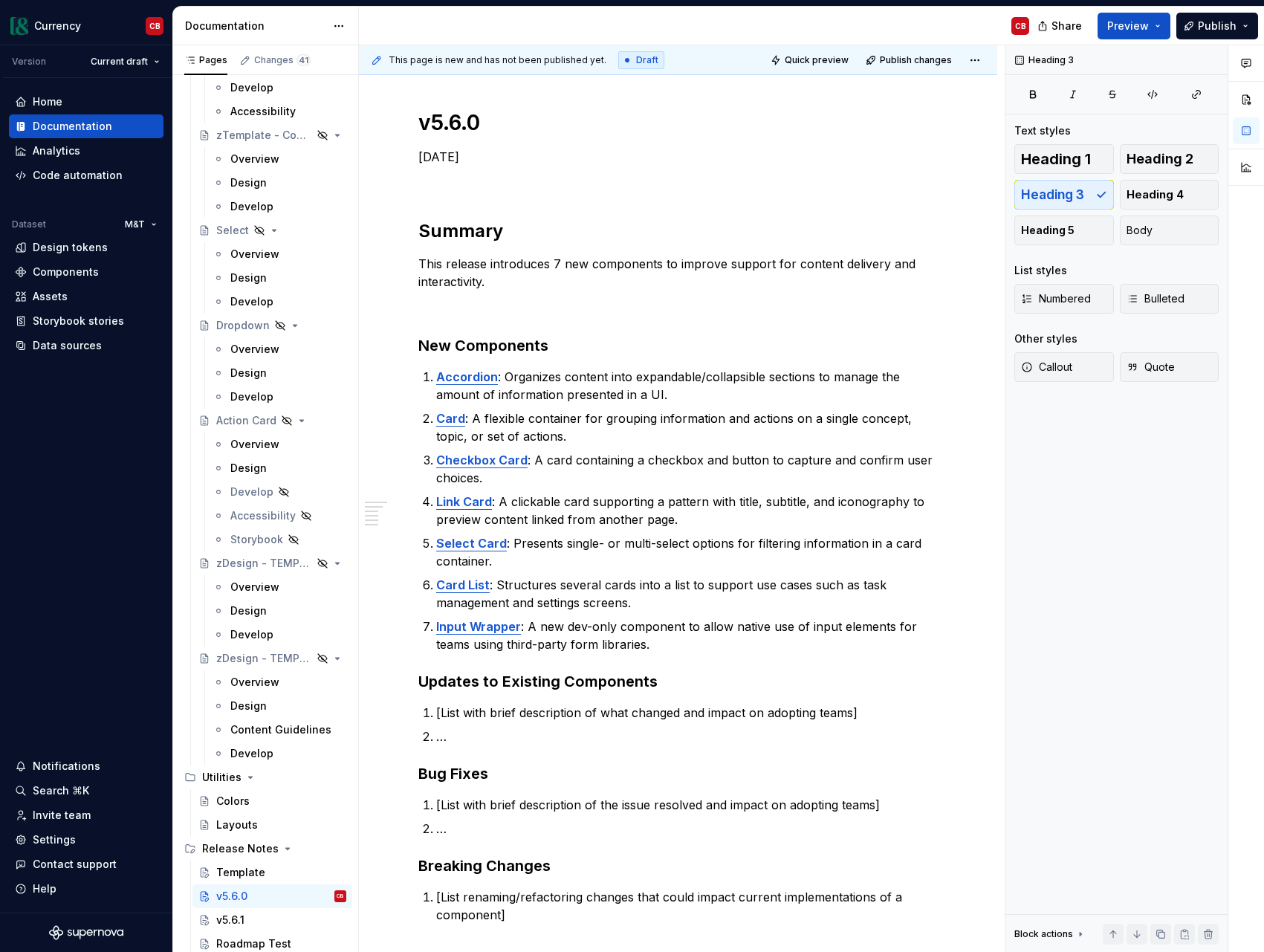
type textarea "*"
